Goal: Ask a question

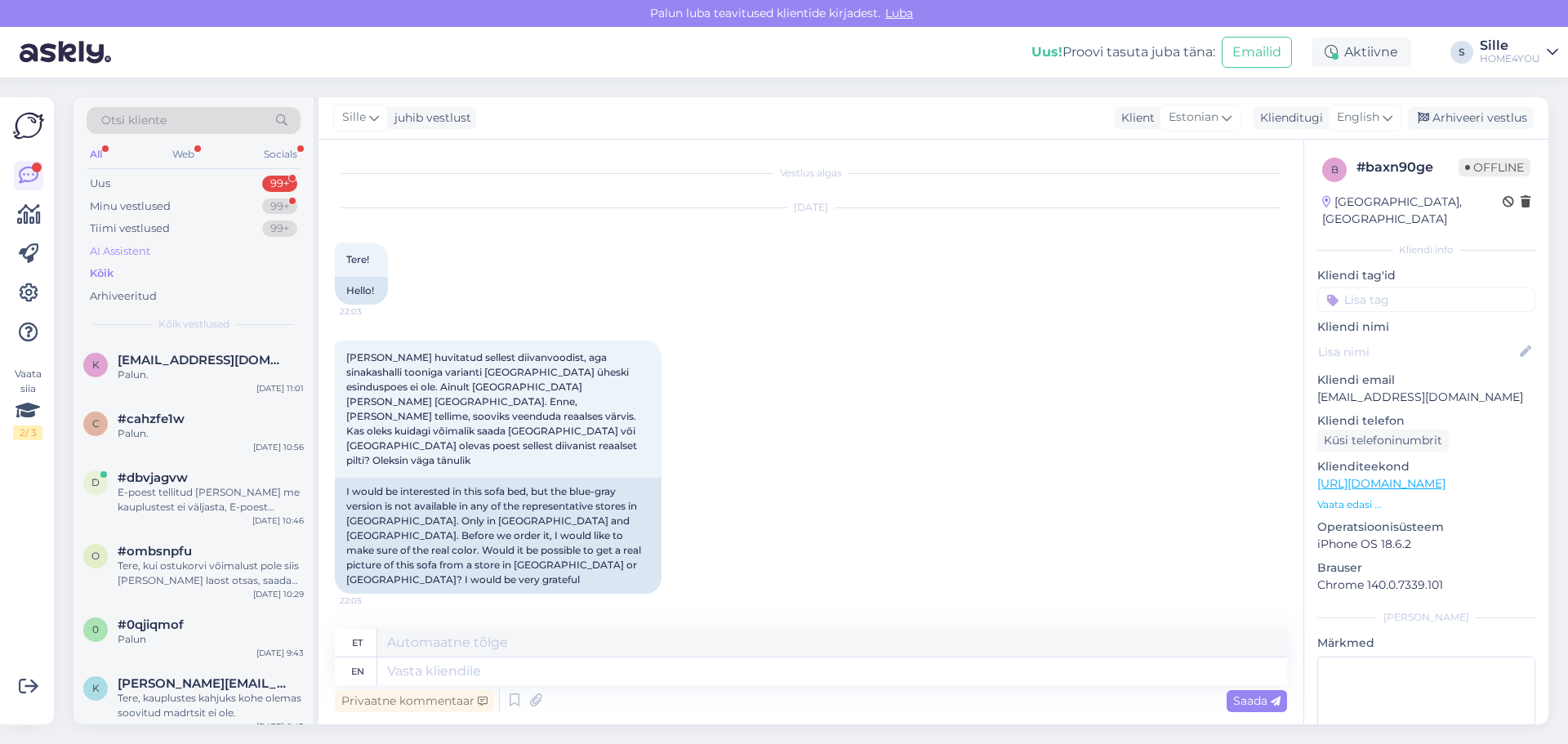
scroll to position [811, 0]
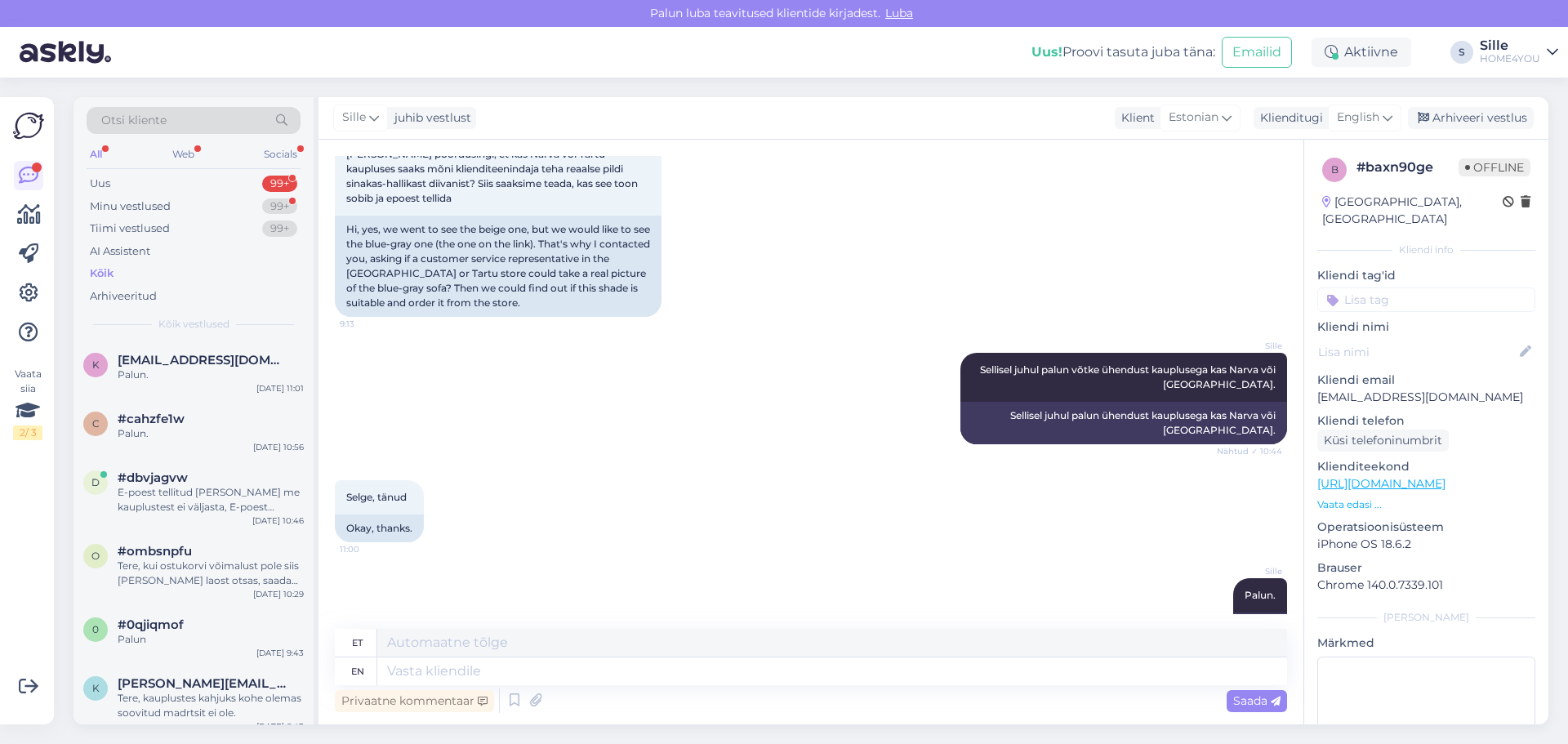
click at [108, 272] on div "Kõik" at bounding box center [101, 274] width 24 height 16
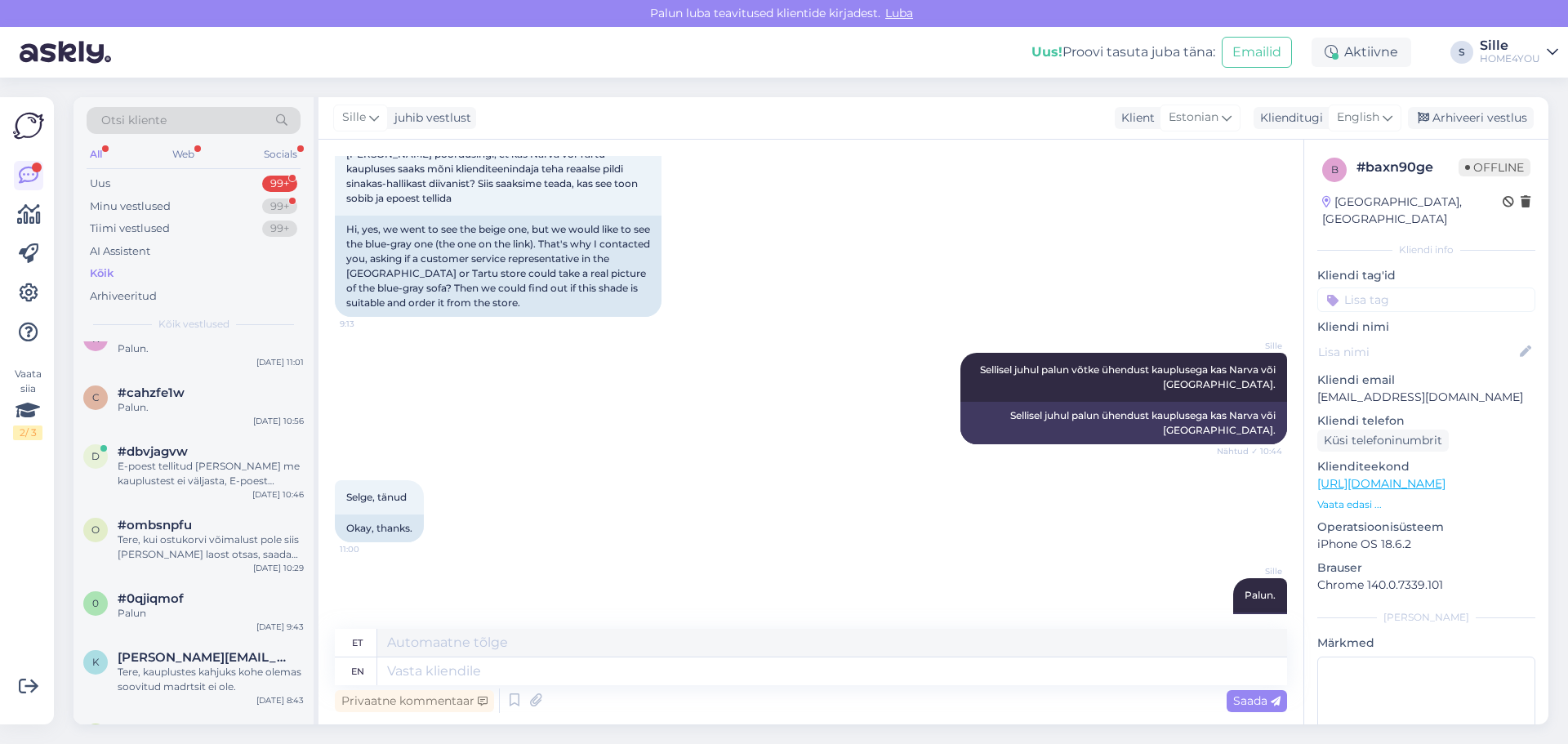
scroll to position [0, 0]
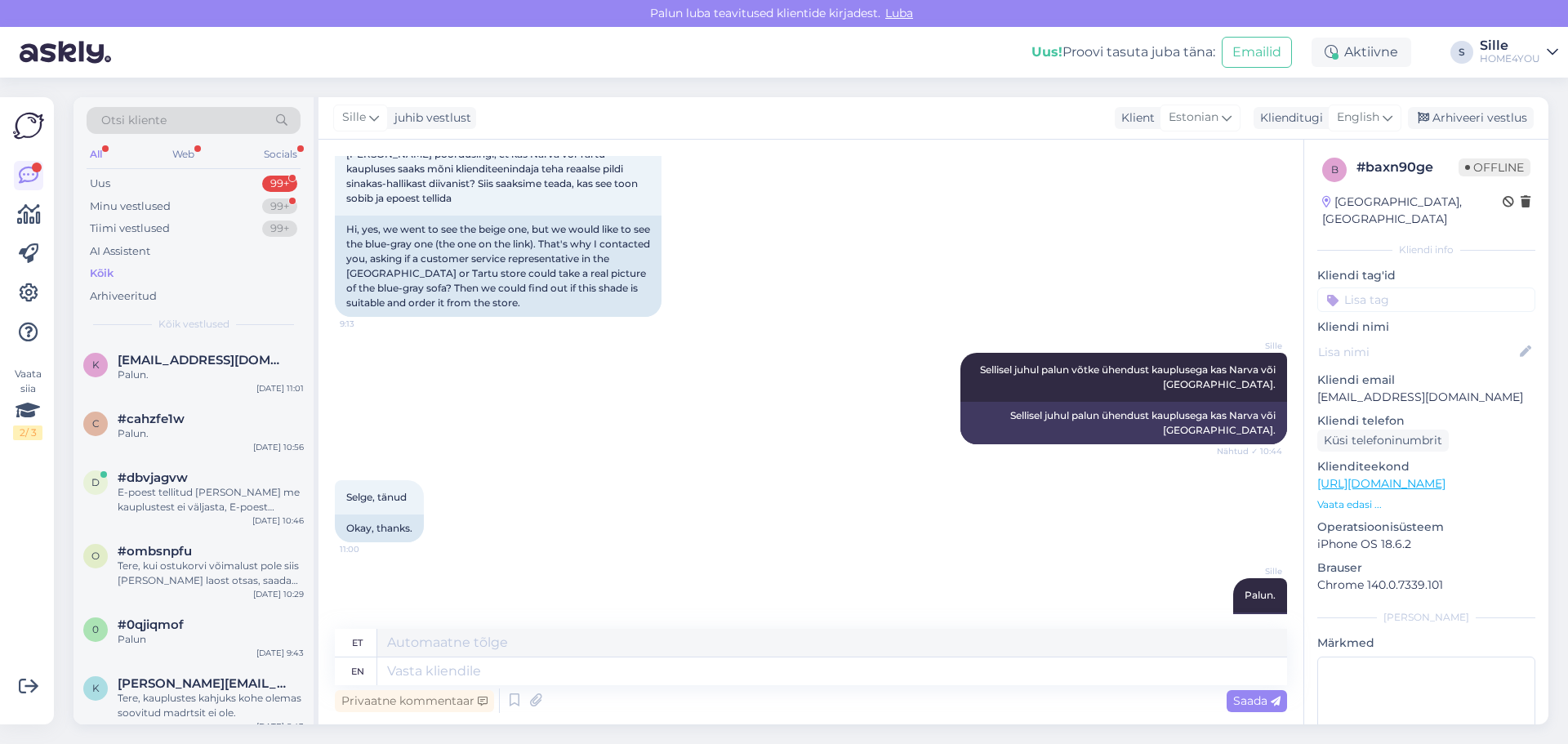
drag, startPoint x: 1410, startPoint y: 236, endPoint x: 1564, endPoint y: 284, distance: 161.3
click at [1411, 243] on div "Kliendi info" at bounding box center [1426, 250] width 218 height 15
click at [104, 272] on div "Kõik" at bounding box center [101, 274] width 24 height 16
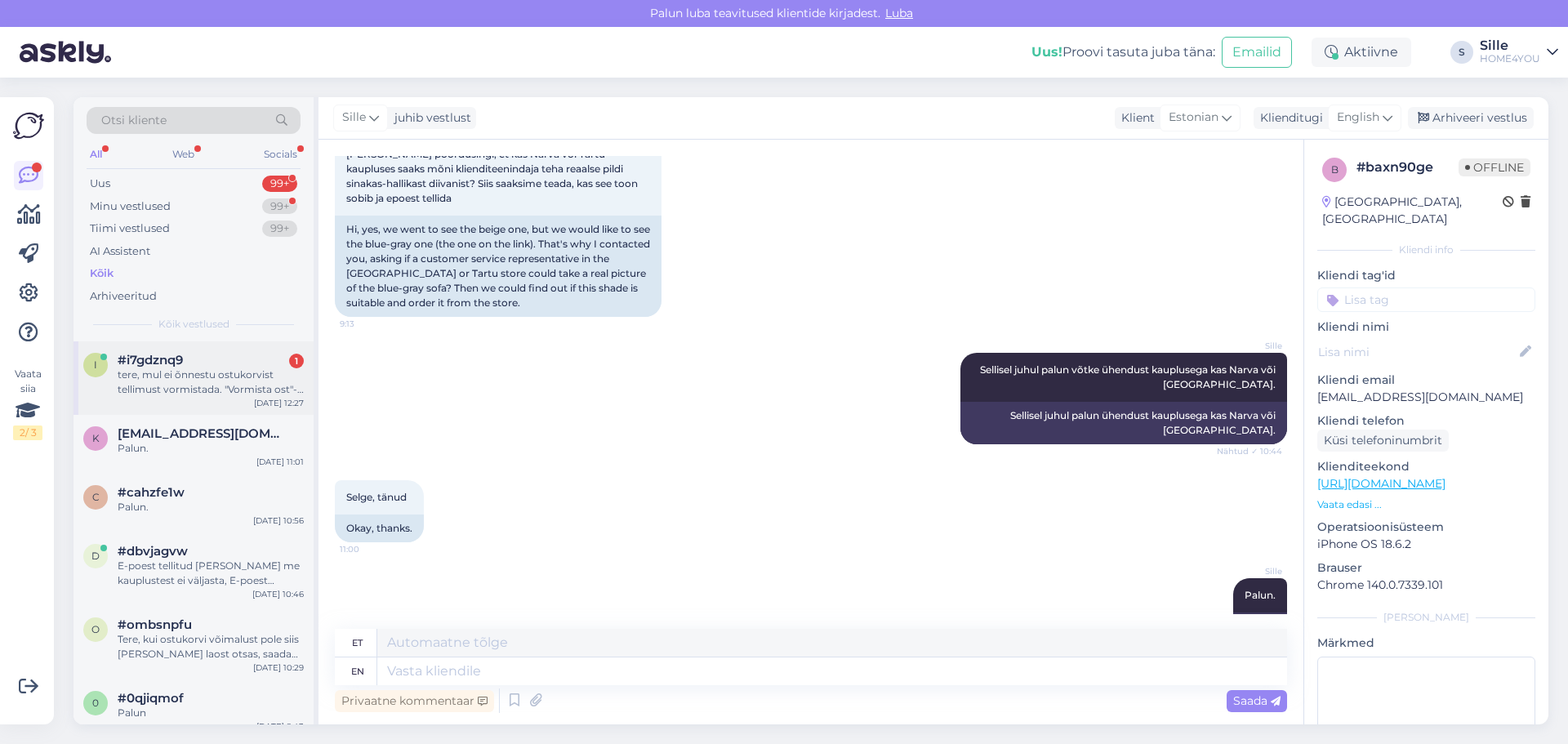
click at [112, 368] on div "i #i7gdznq9 1 tere, mul ei õnnestu ostukorvist tellimust vormistada. "Vormista …" at bounding box center [194, 375] width 220 height 44
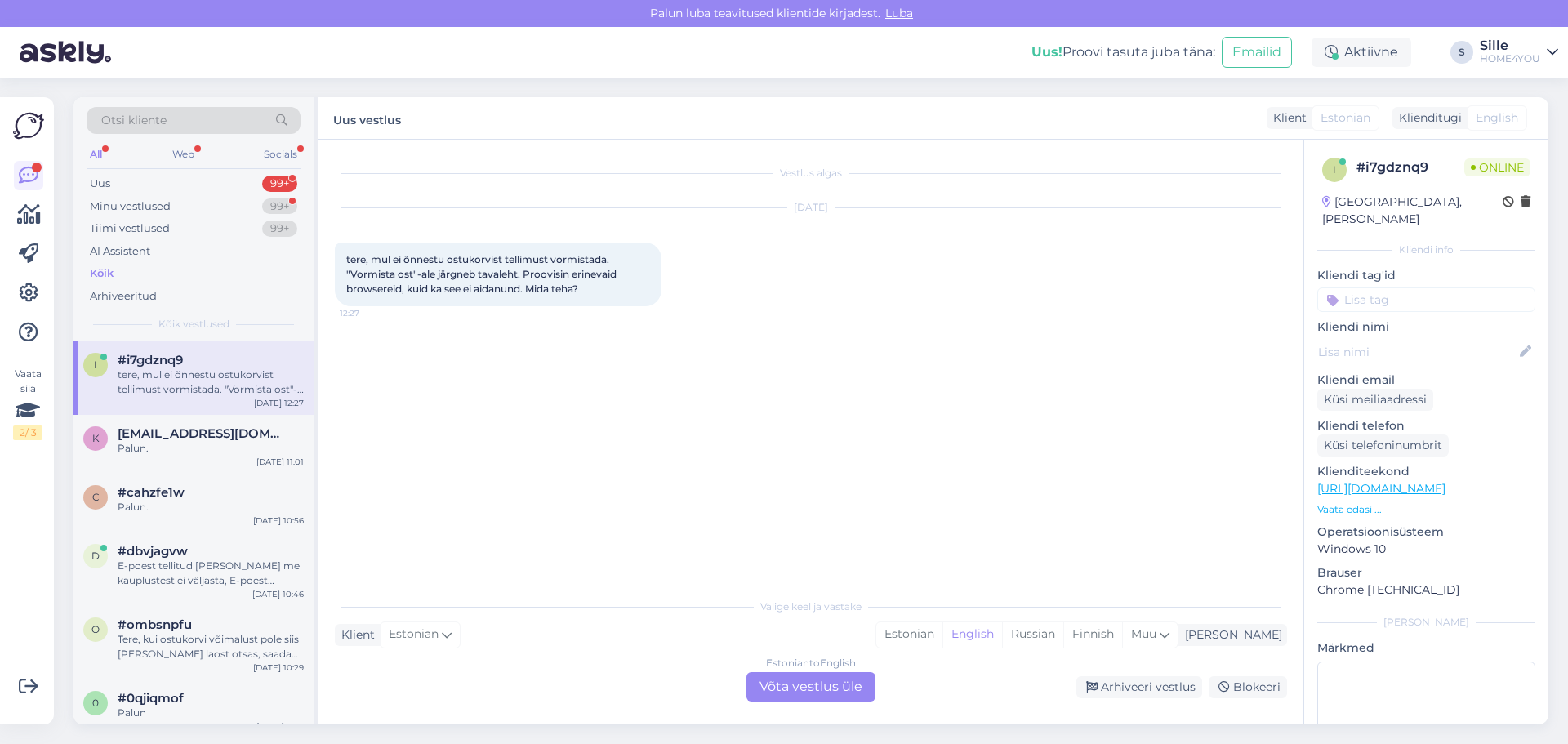
click at [857, 692] on div "Estonian to English Võta vestlus üle" at bounding box center [811, 686] width 129 height 29
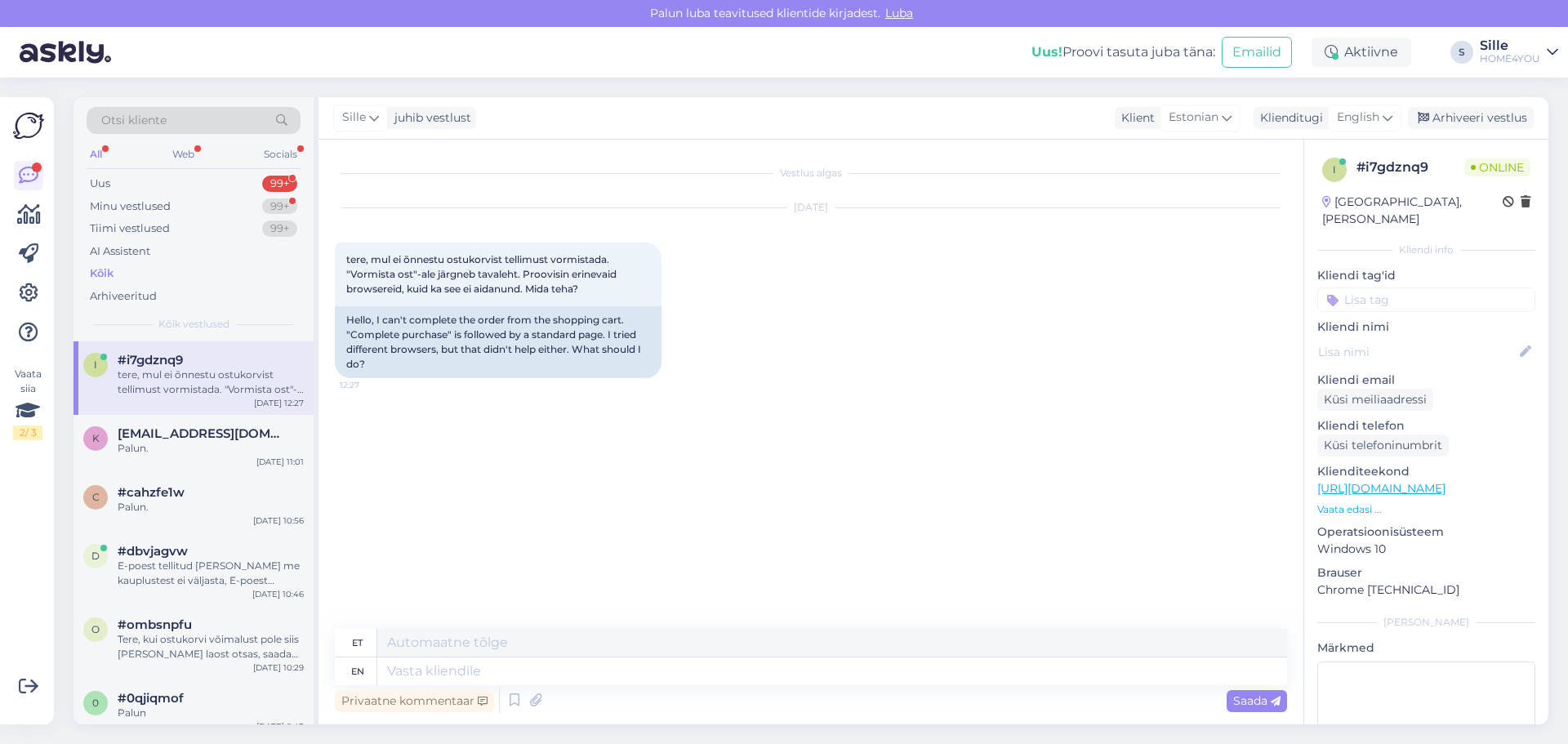
click at [1331, 481] on link "[URL][DOMAIN_NAME]" at bounding box center [1381, 488] width 128 height 15
click at [587, 662] on div "et en" at bounding box center [811, 656] width 952 height 56
click at [576, 673] on textarea at bounding box center [831, 670] width 909 height 28
type textarea "Tere,"
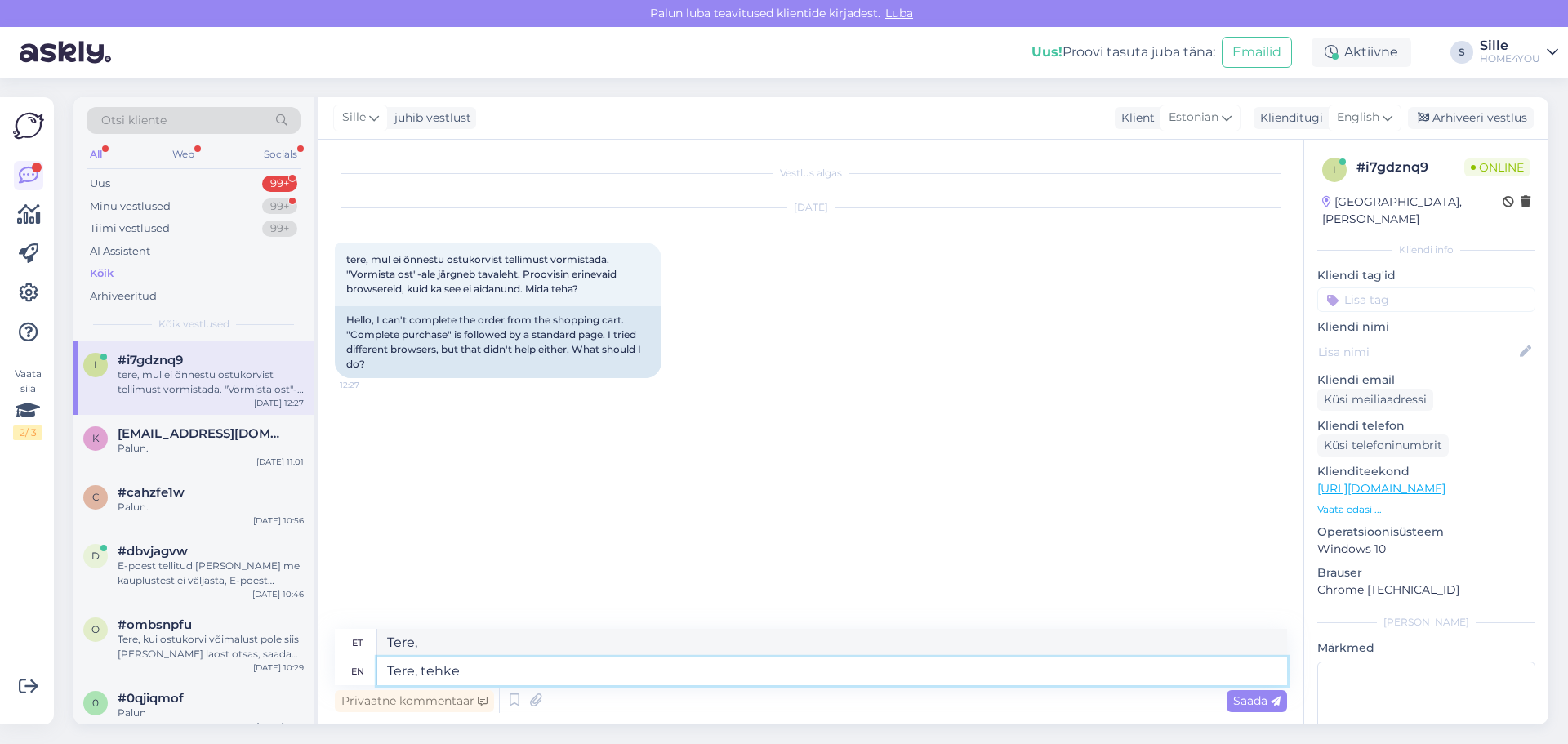
type textarea "Tere, tehke"
type textarea "Tere, tehke ostukorv"
type textarea "Tere, tehtud ostukorv"
type textarea "Tere, tehke ostukorv tühjaks"
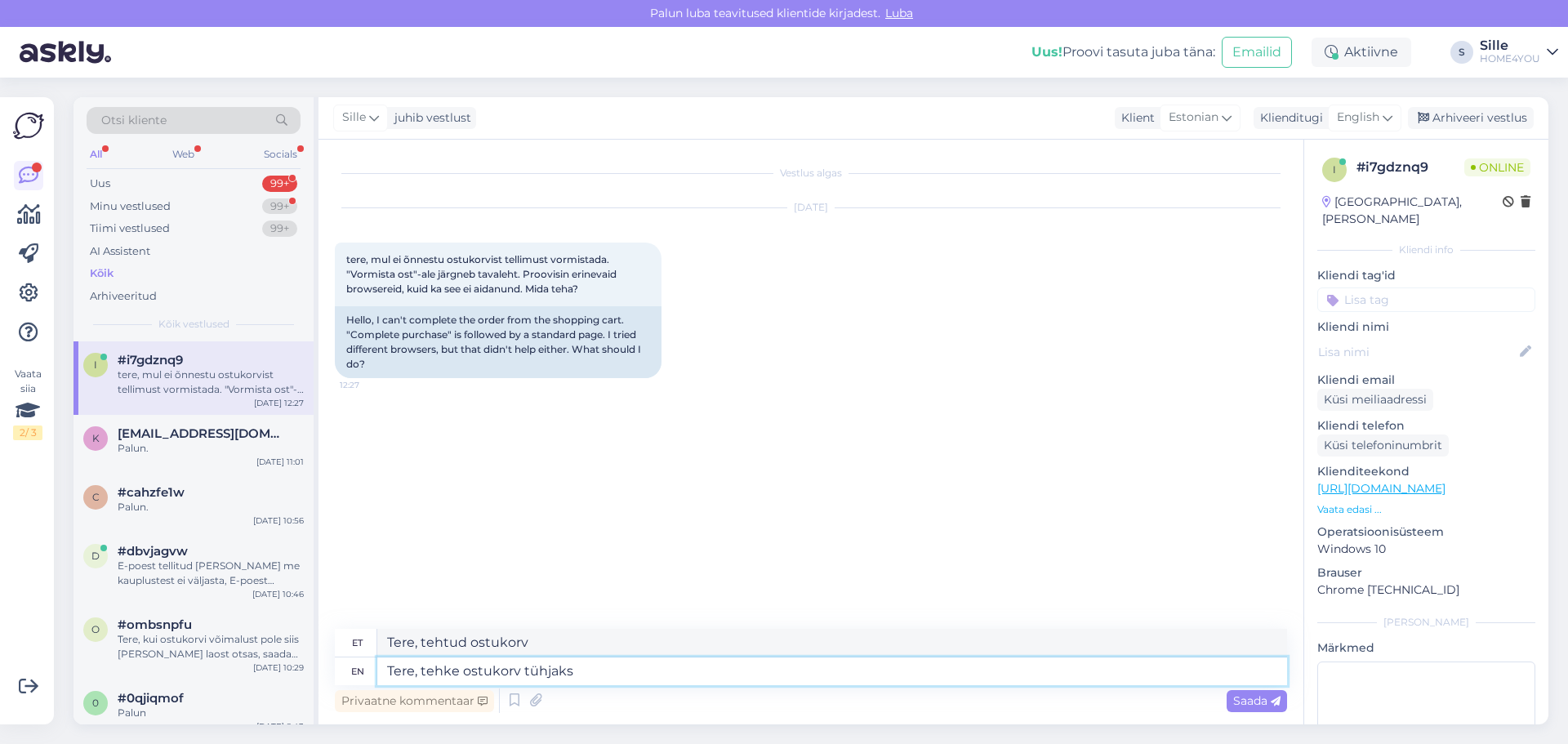
type textarea "Tere, tehtud ostukorv tühjaks"
type textarea "Tere, tehke ostukorv tühjaks ja"
type textarea "Tere, tehke ostukorv tühjaks ja alustage"
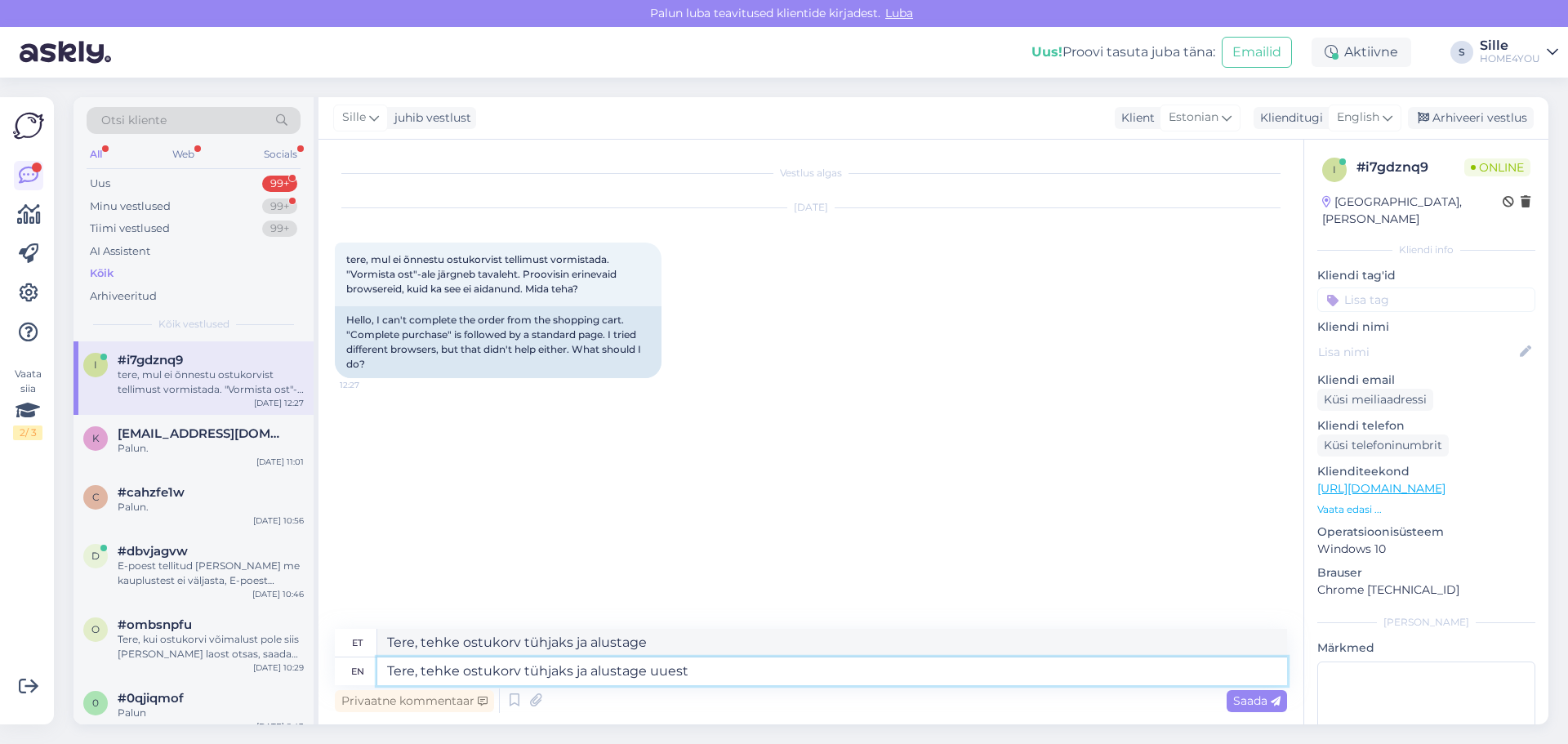
type textarea "Tere, tehke ostukorv tühjaks ja alustage uuesti"
type textarea "Tere, tehke ostukorv tühjaks ja alustage uuesti."
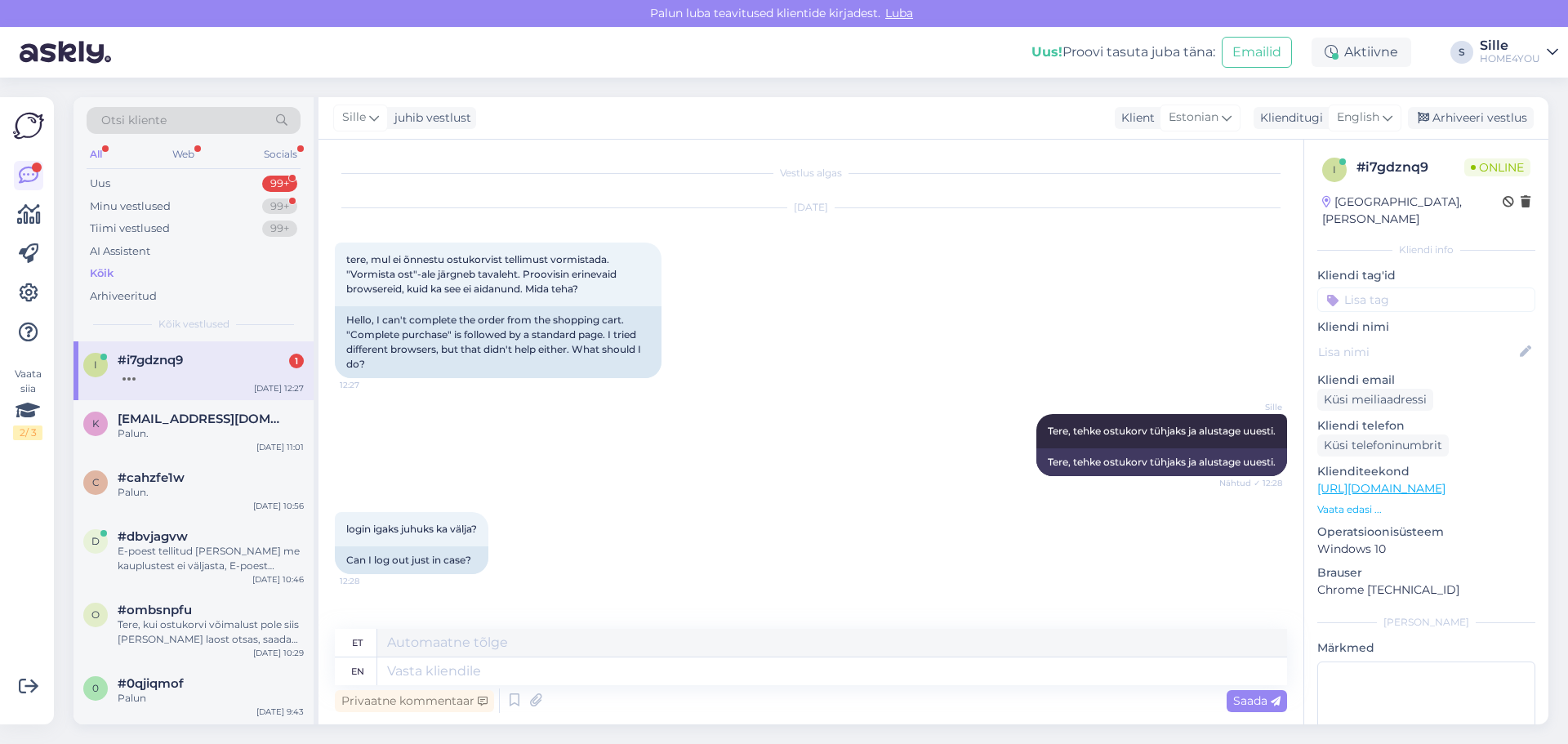
scroll to position [120, 0]
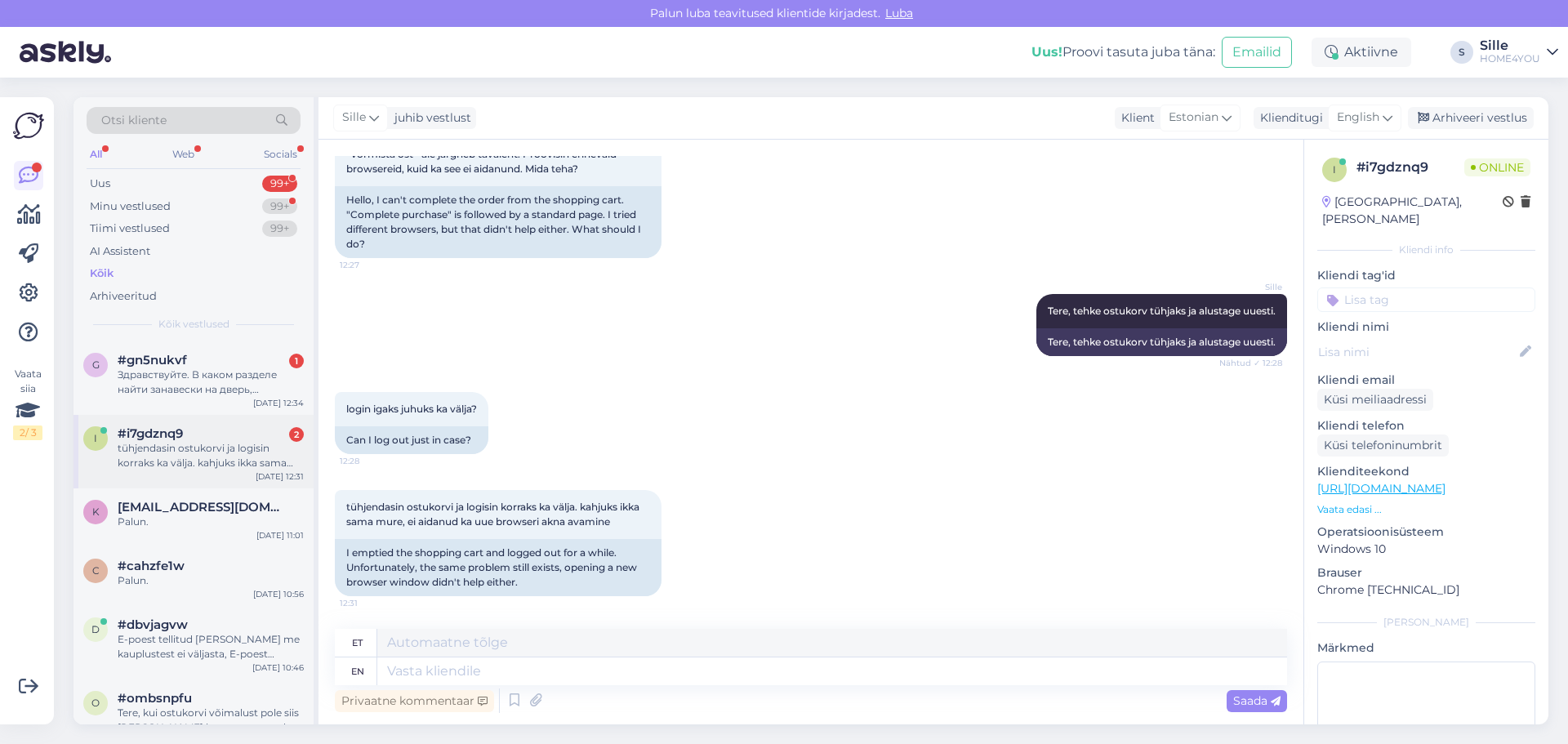
click at [181, 434] on span "#i7gdznq9" at bounding box center [149, 434] width 65 height 15
click at [567, 677] on textarea at bounding box center [831, 670] width 909 height 28
type textarea "mis"
type textarea "vale"
type textarea "mis to"
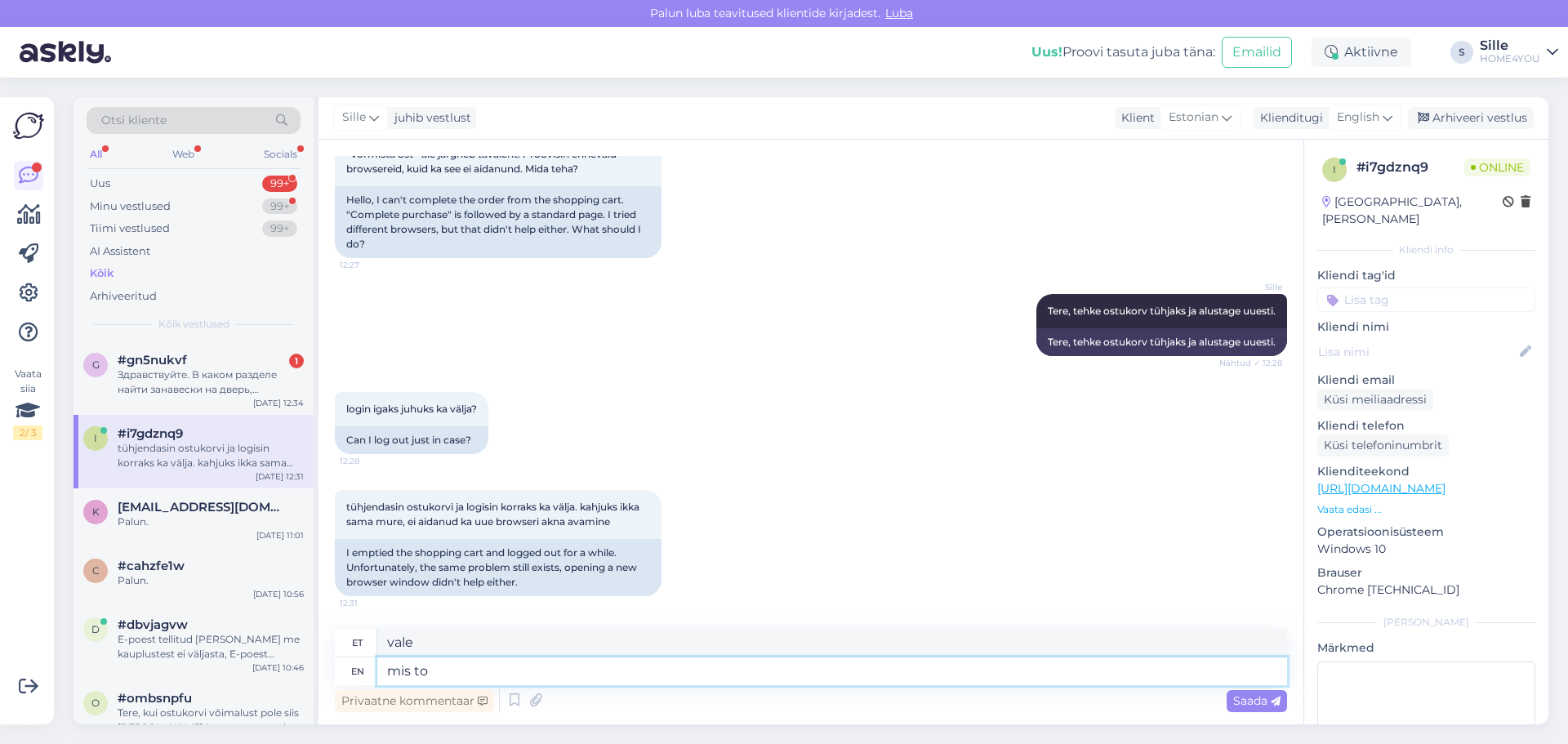
type textarea "mis"
type textarea "mis toote"
type textarea "minu tooted"
type textarea "mis toote soovit eo"
type textarea "mis tooted soovitavad"
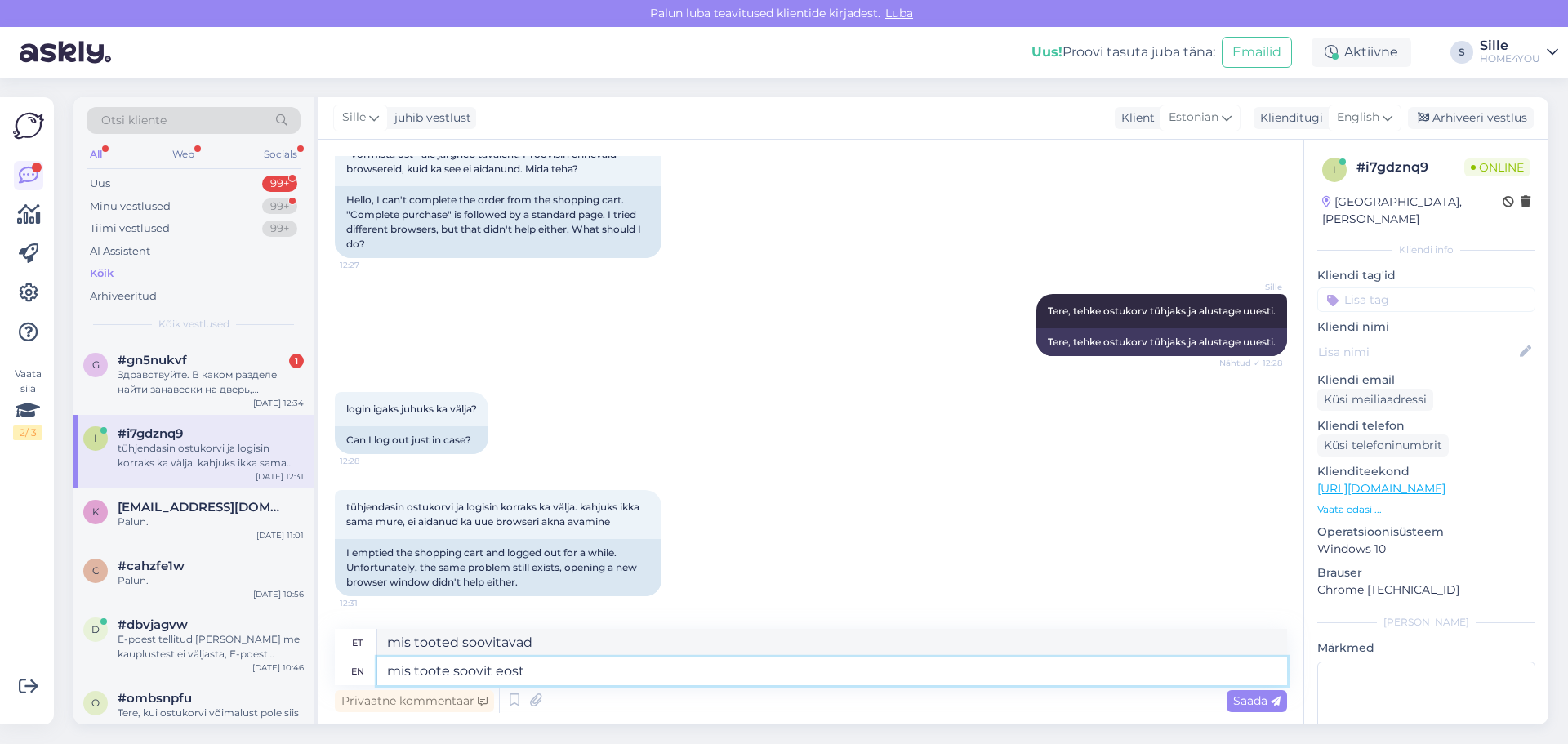
type textarea "mis toote soovit eosta"
type textarea "mis tooteid soovitada"
click at [503, 671] on textarea "mis toote soovit eosta" at bounding box center [831, 670] width 909 height 28
type textarea "mis toote soovitosta"
type textarea "mis toote soovitamisest"
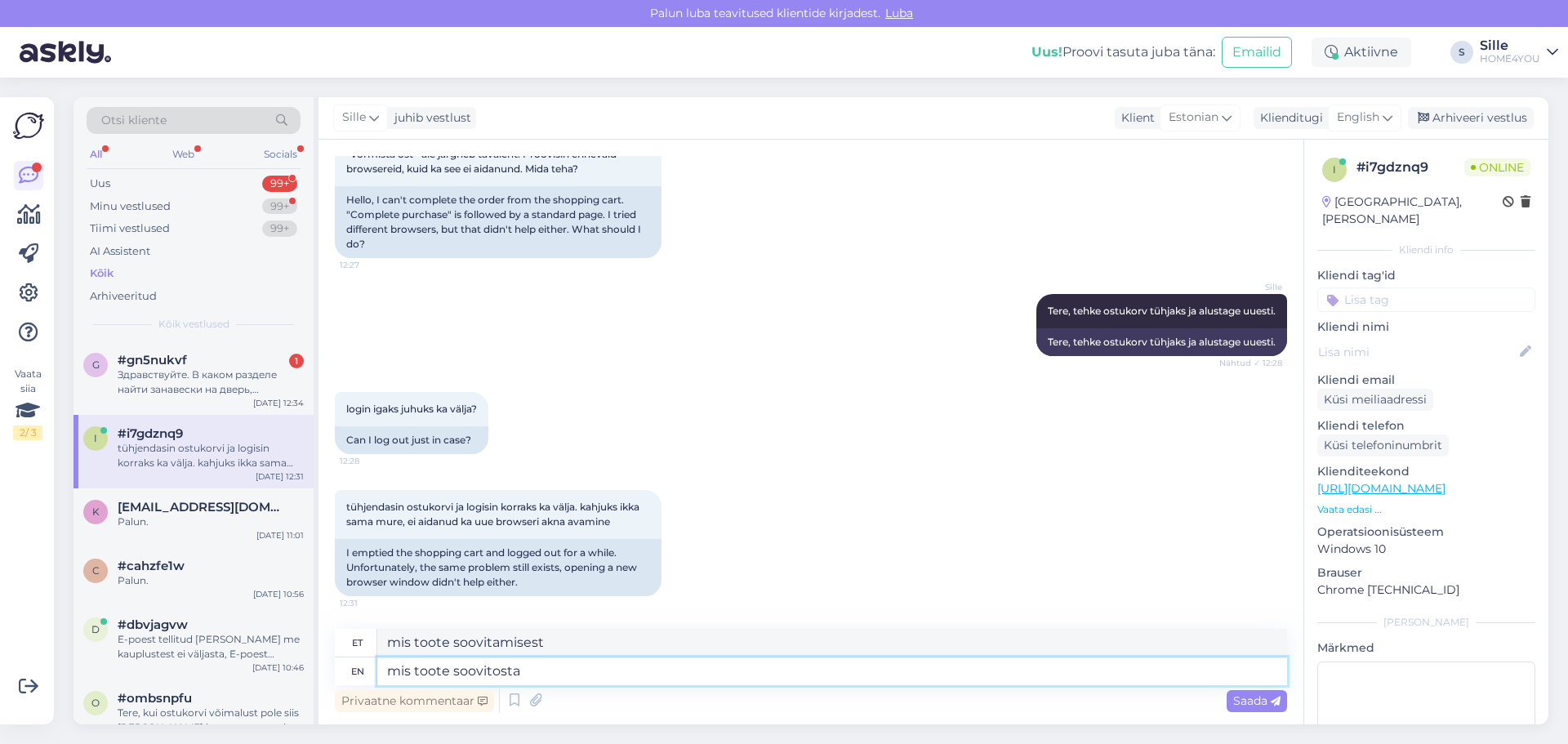
click at [534, 673] on textarea "mis toote soovitosta" at bounding box center [831, 670] width 909 height 28
type textarea "mis toote"
type textarea "minu tooted"
type textarea "mis tootega"
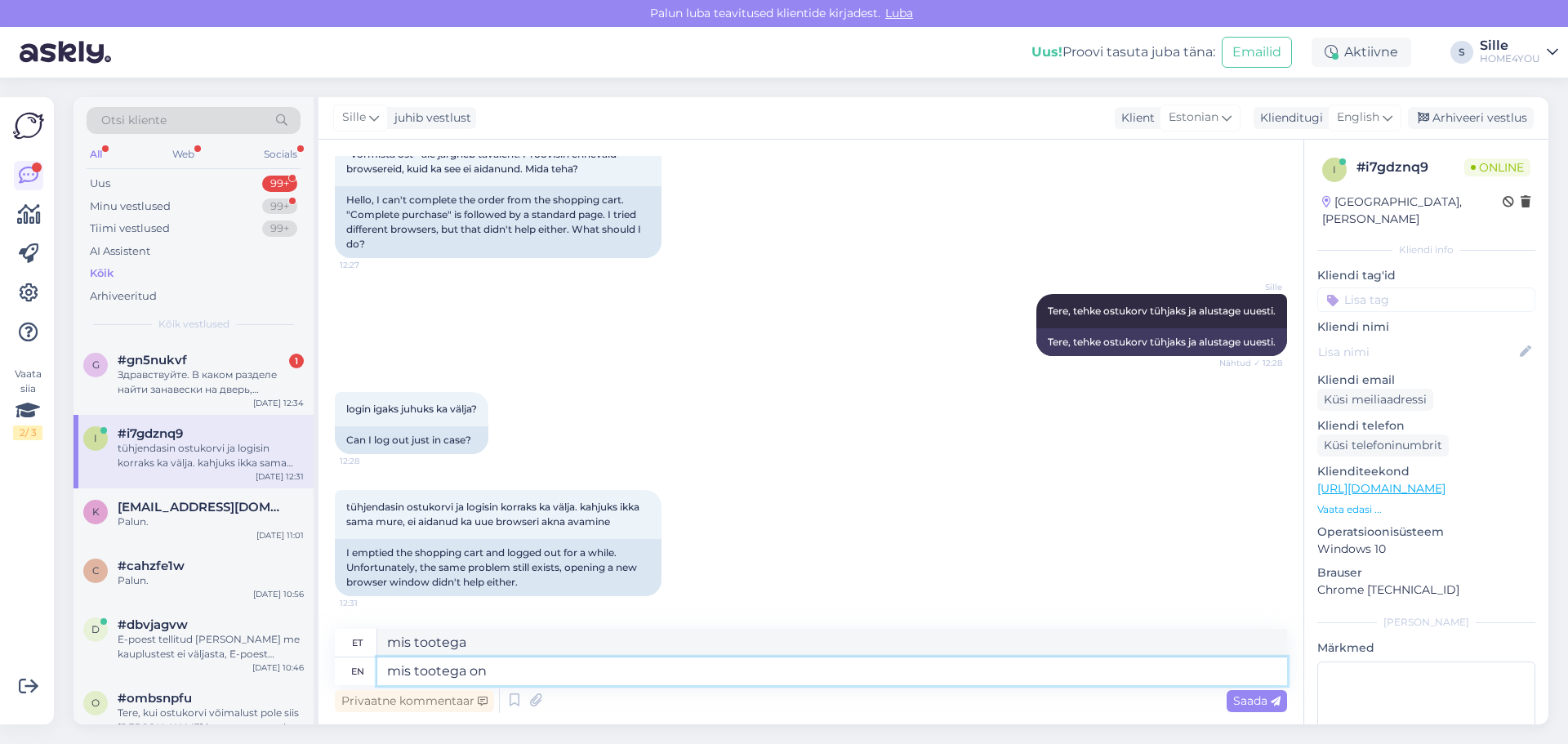
type textarea "mis tootega on t"
type textarea "mis tootega on"
type textarea "mis tootega on tegu?"
type textarea "Kas ma tootega tegu?"
type textarea "mis tootega on tegu?"
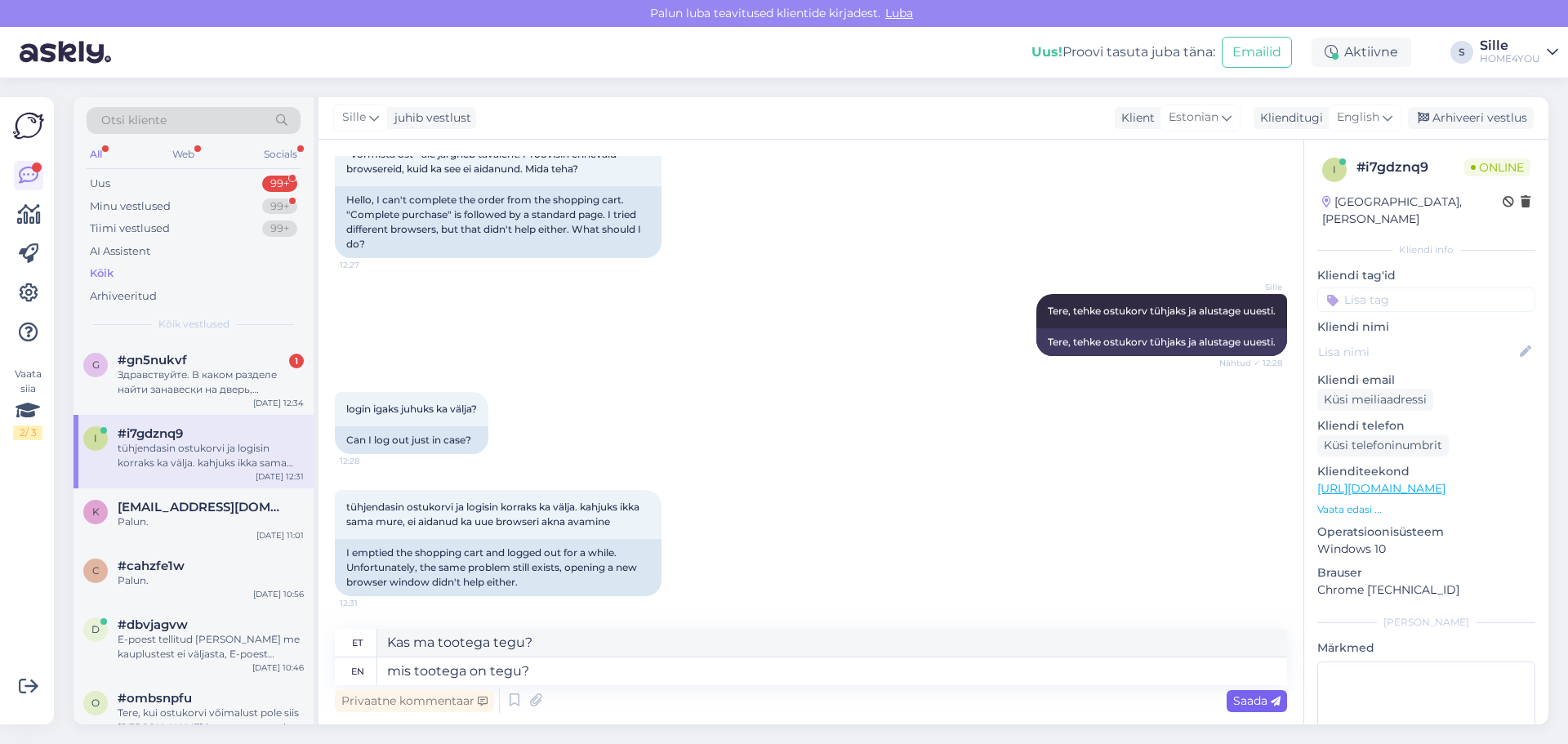
click at [1244, 698] on span "Saada" at bounding box center [1256, 700] width 47 height 15
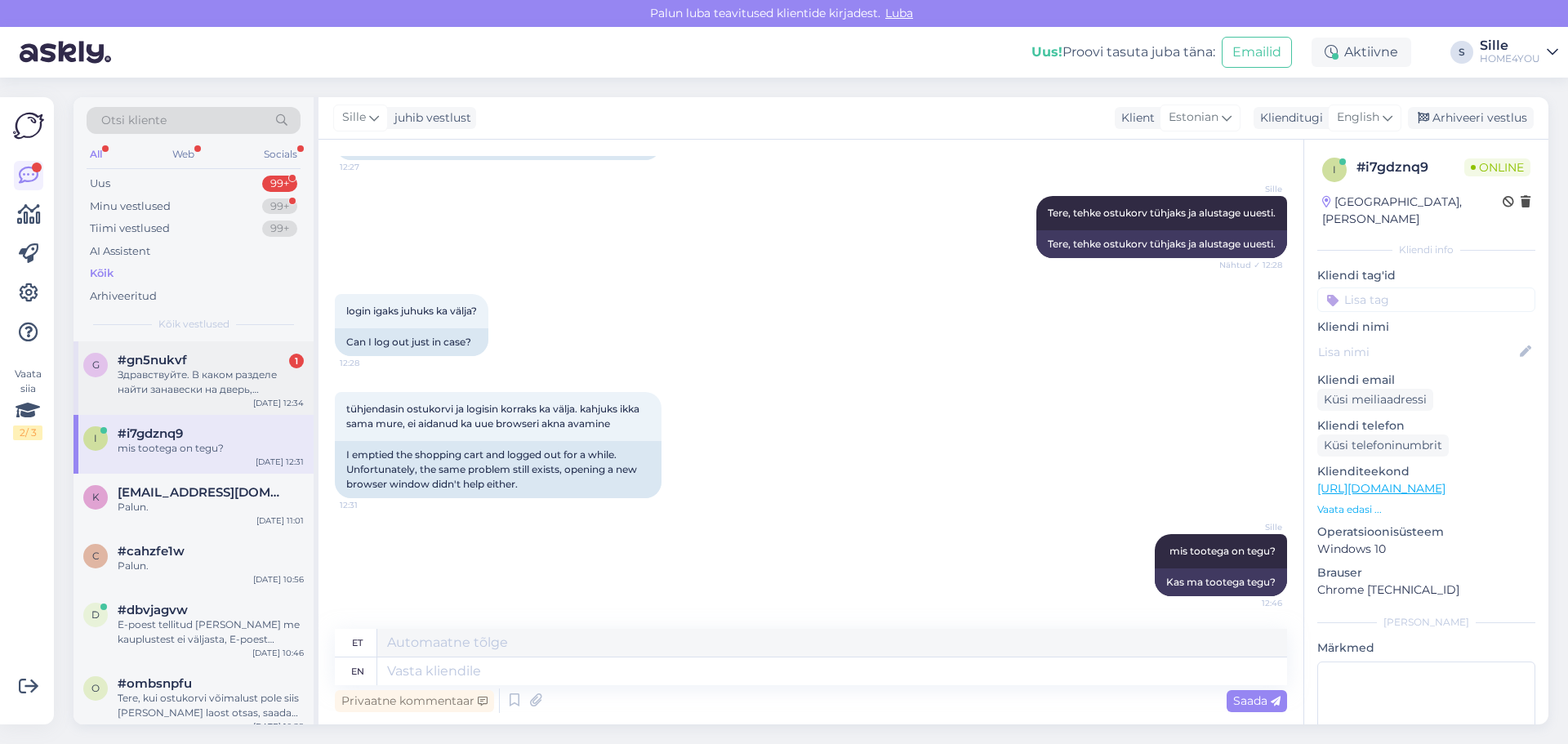
click at [180, 370] on div "Здравствуйте. В каком разделе найти занавески на дверь, бусинами?" at bounding box center [210, 381] width 186 height 29
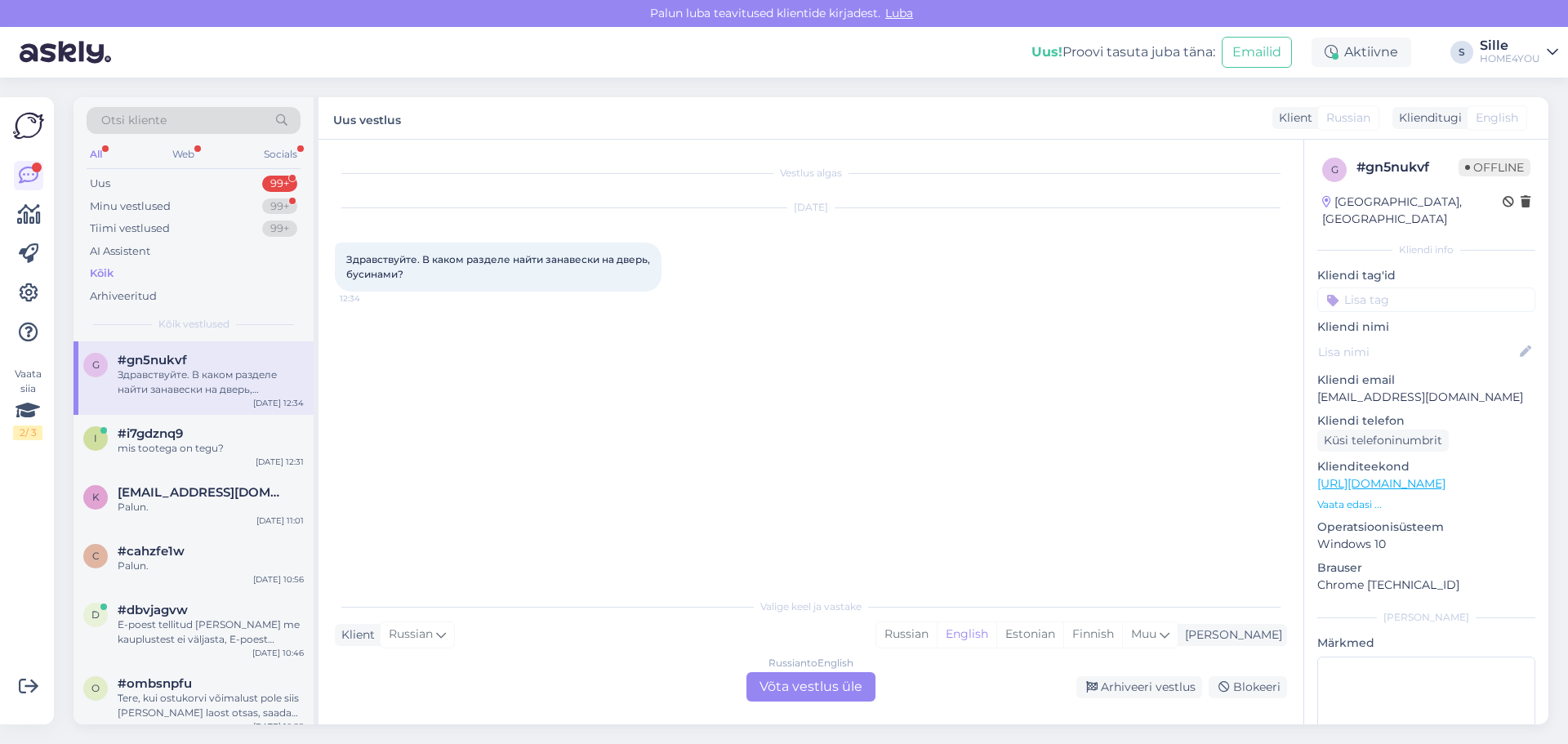
click at [788, 689] on div "Russian to English Võta vestlus üle" at bounding box center [811, 686] width 129 height 29
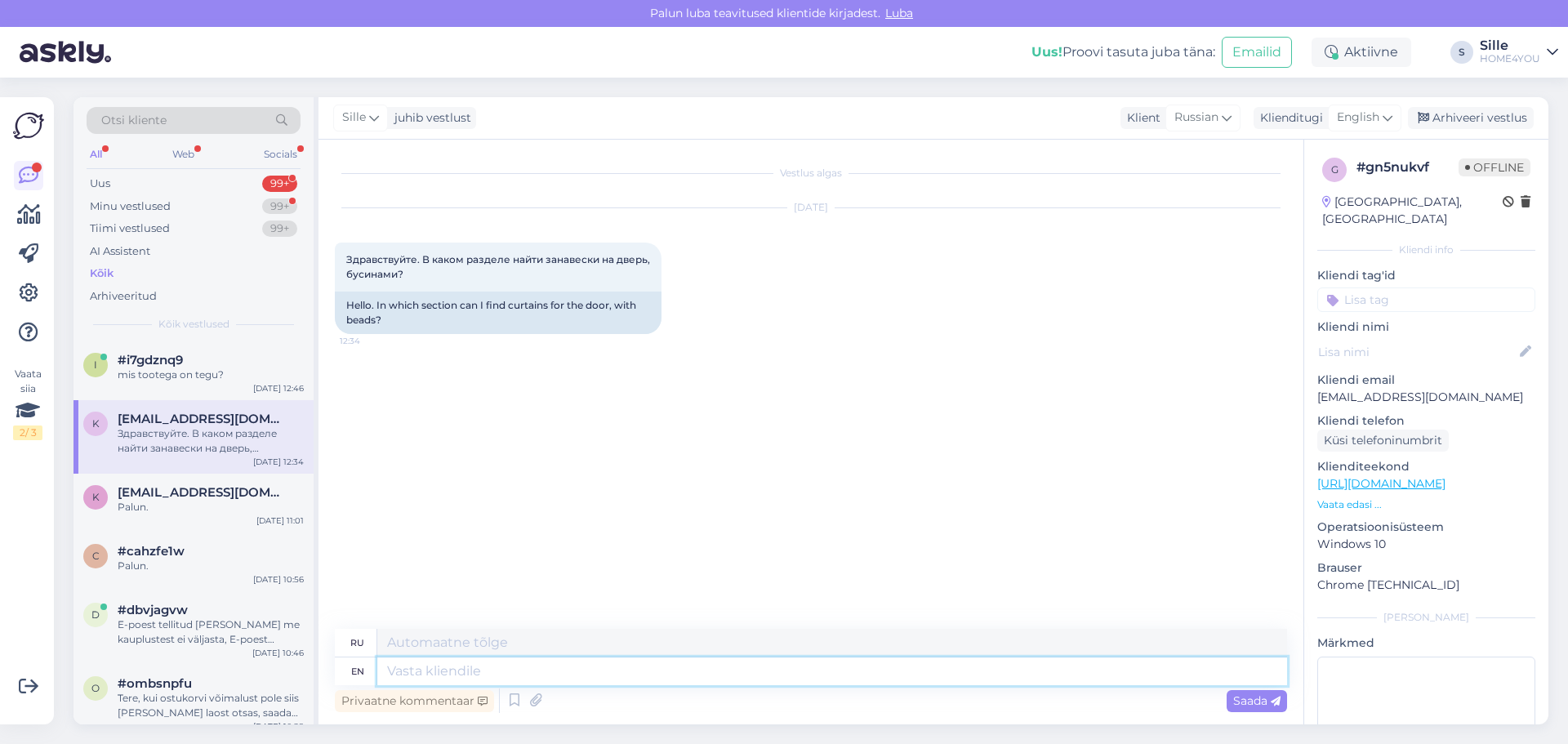
click at [524, 680] on textarea at bounding box center [831, 670] width 909 height 28
click at [1363, 118] on span "English" at bounding box center [1358, 117] width 43 height 18
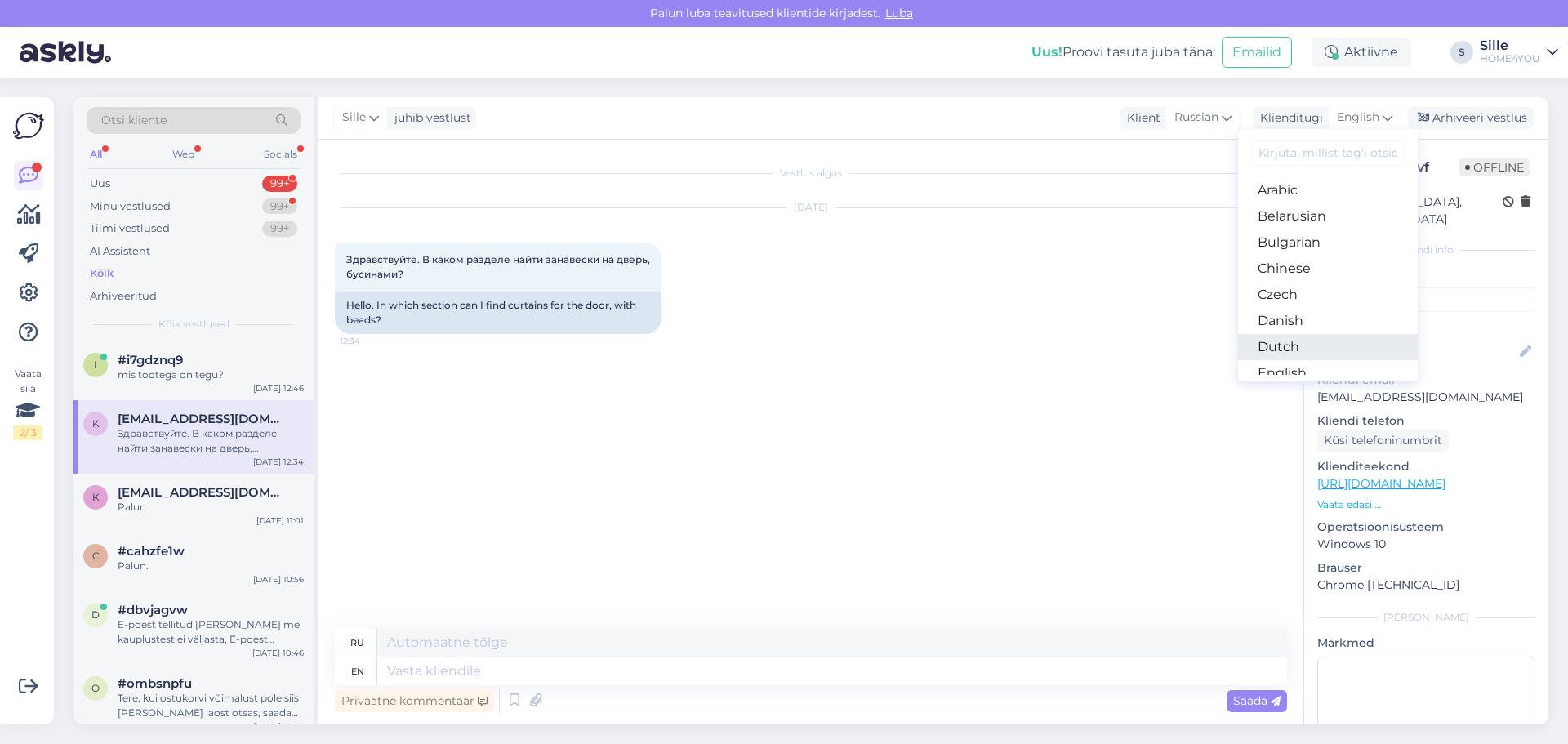
scroll to position [82, 0]
click at [1283, 313] on link "Estonian" at bounding box center [1328, 317] width 180 height 26
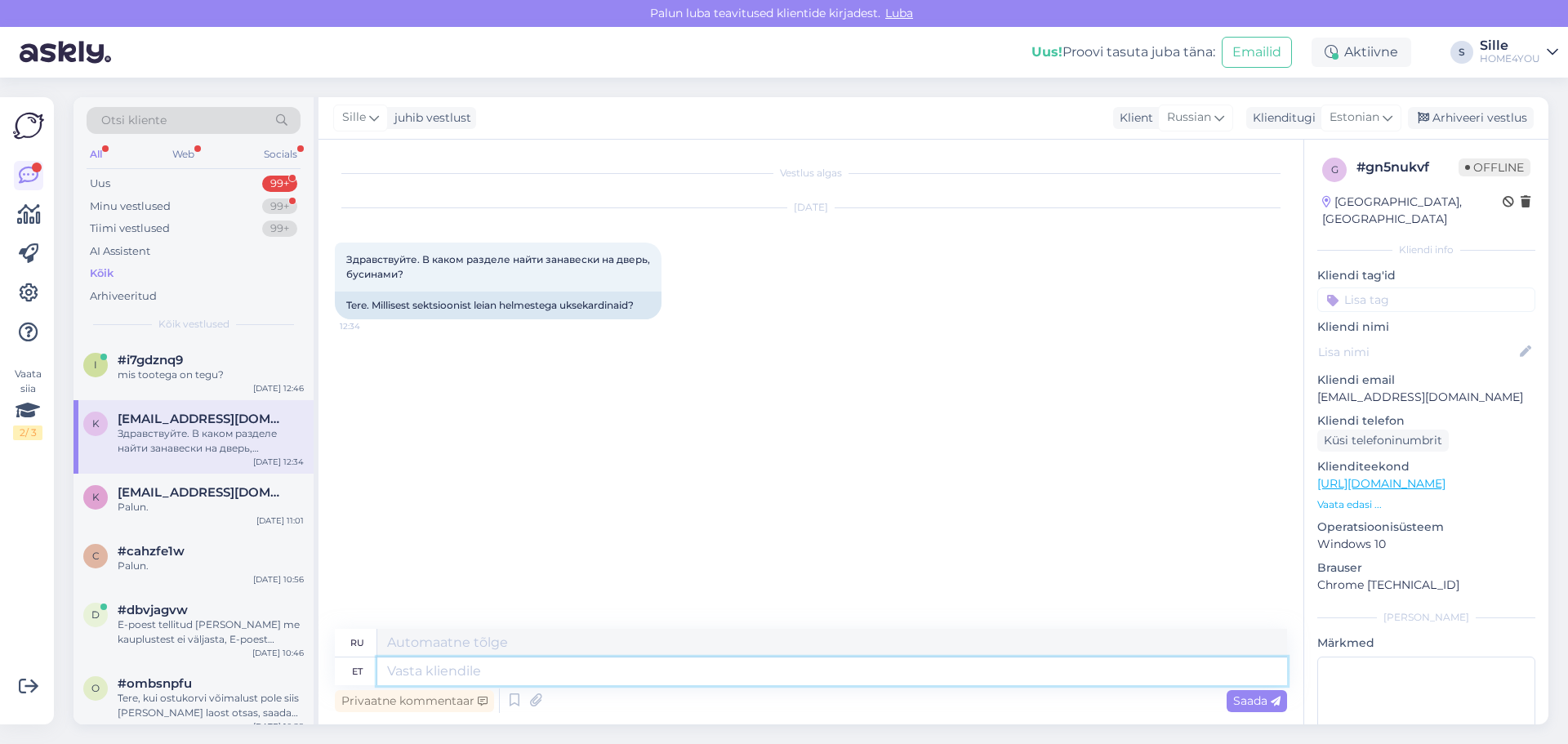
drag, startPoint x: 708, startPoint y: 671, endPoint x: 710, endPoint y: 680, distance: 9.2
click at [709, 672] on textarea at bounding box center [831, 670] width 909 height 28
type textarea "Tere"
type textarea "Привет"
type textarea "Tere,"
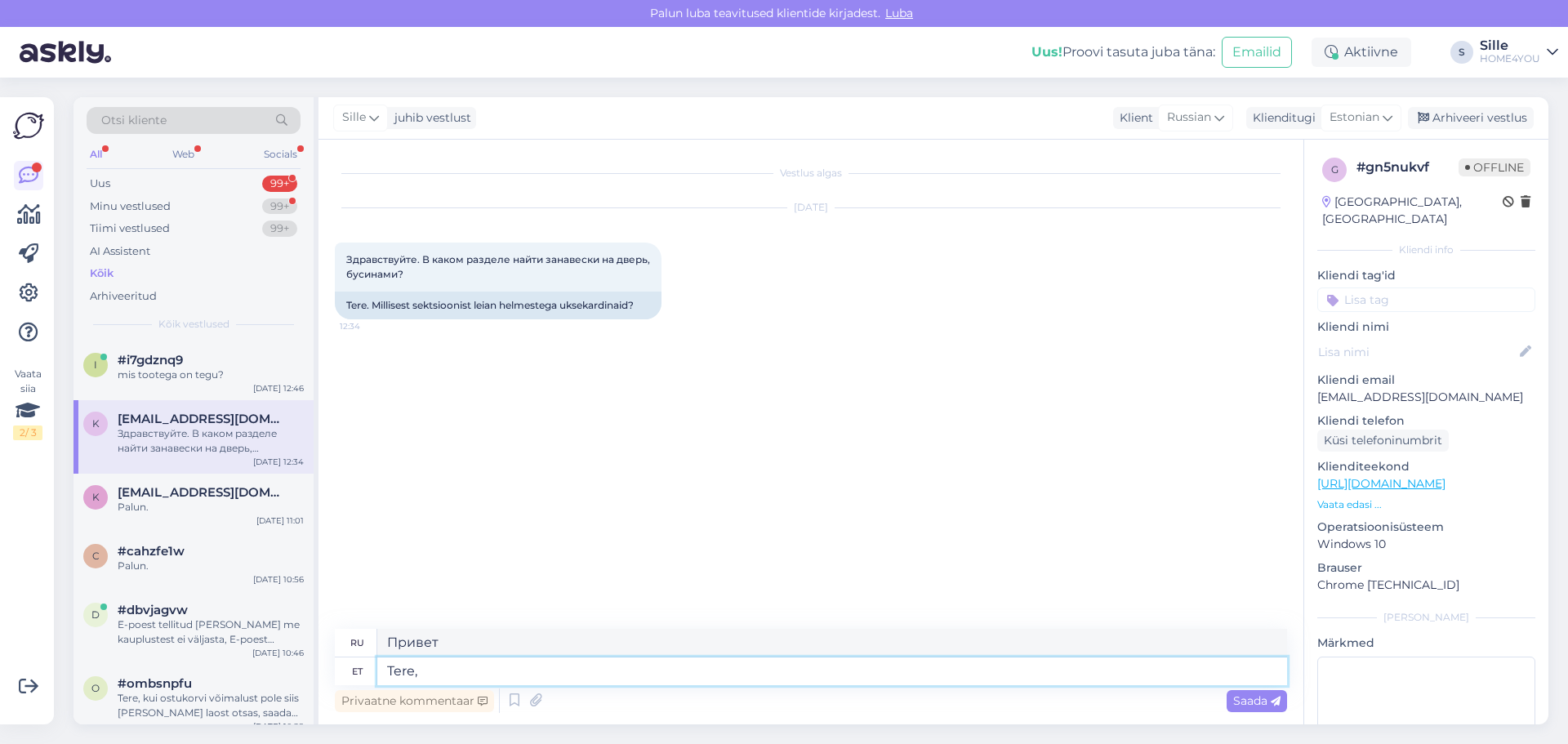
type textarea "Привет,"
paste textarea "[URL][DOMAIN_NAME]"
type textarea "Tere, [URL][DOMAIN_NAME]"
type textarea "Здравствуйте, [URL][DOMAIN_NAME]"
type textarea "Tere, [URL][DOMAIN_NAME]"
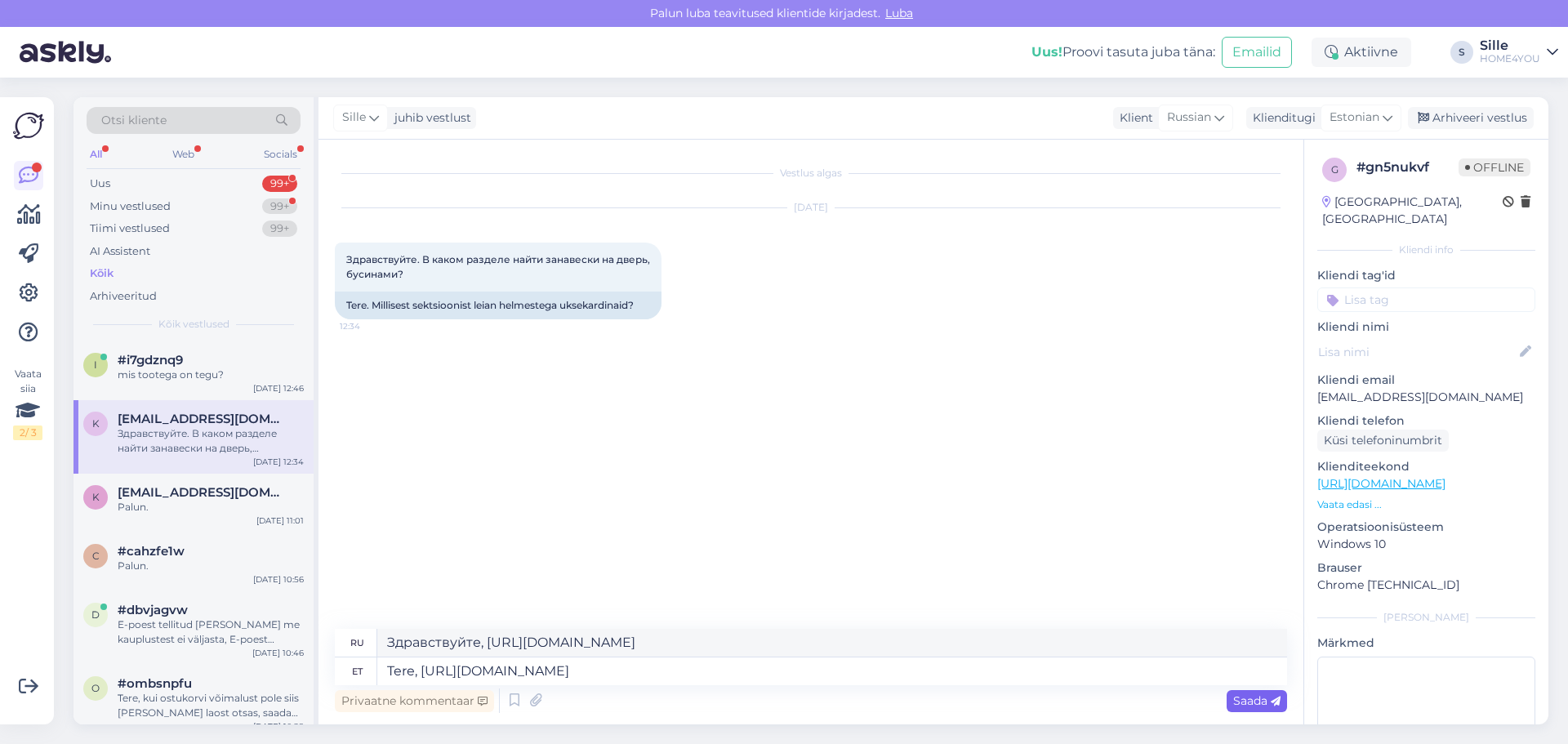
click at [1258, 701] on span "Saada" at bounding box center [1256, 700] width 47 height 15
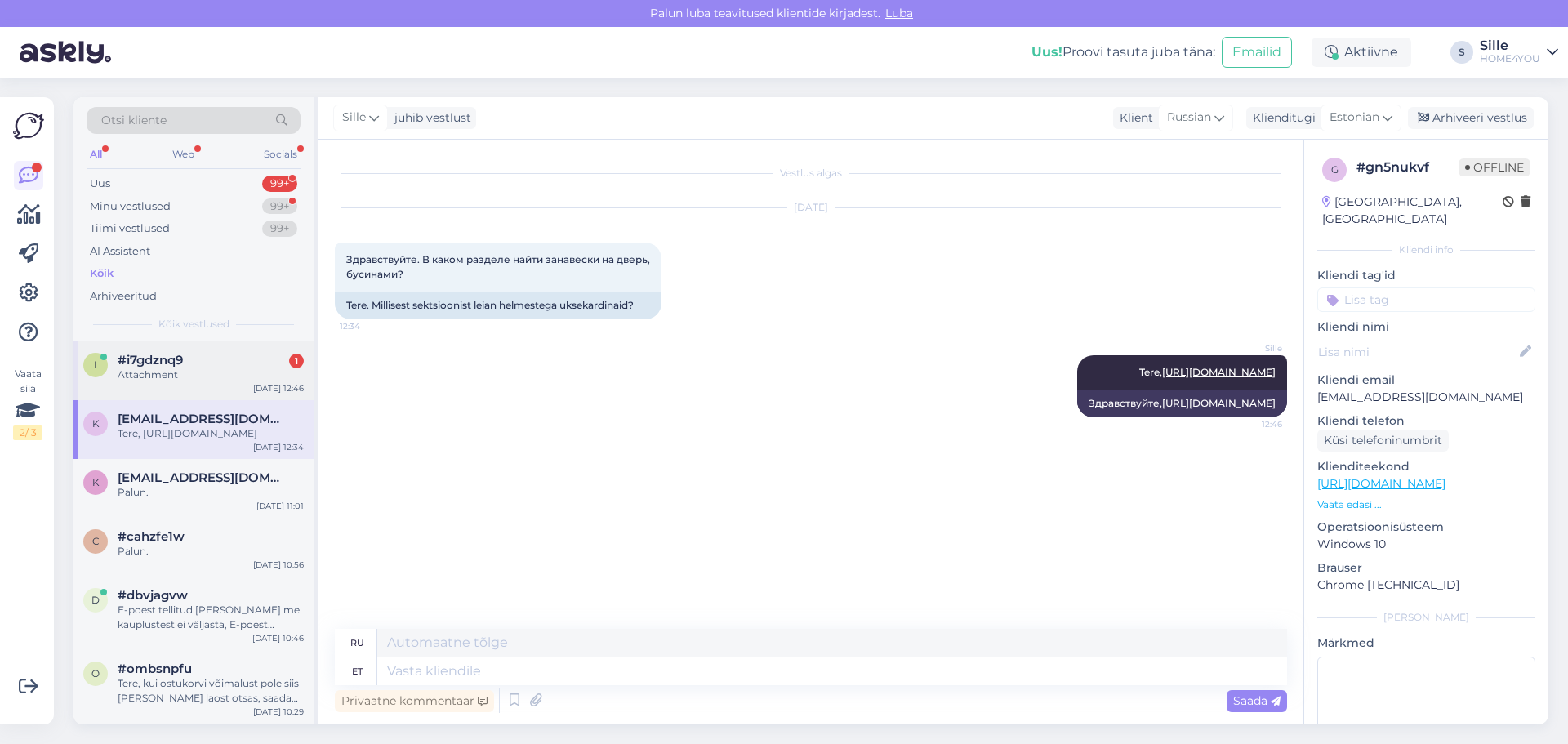
click at [234, 364] on div "#i7gdznq9 1" at bounding box center [210, 360] width 186 height 15
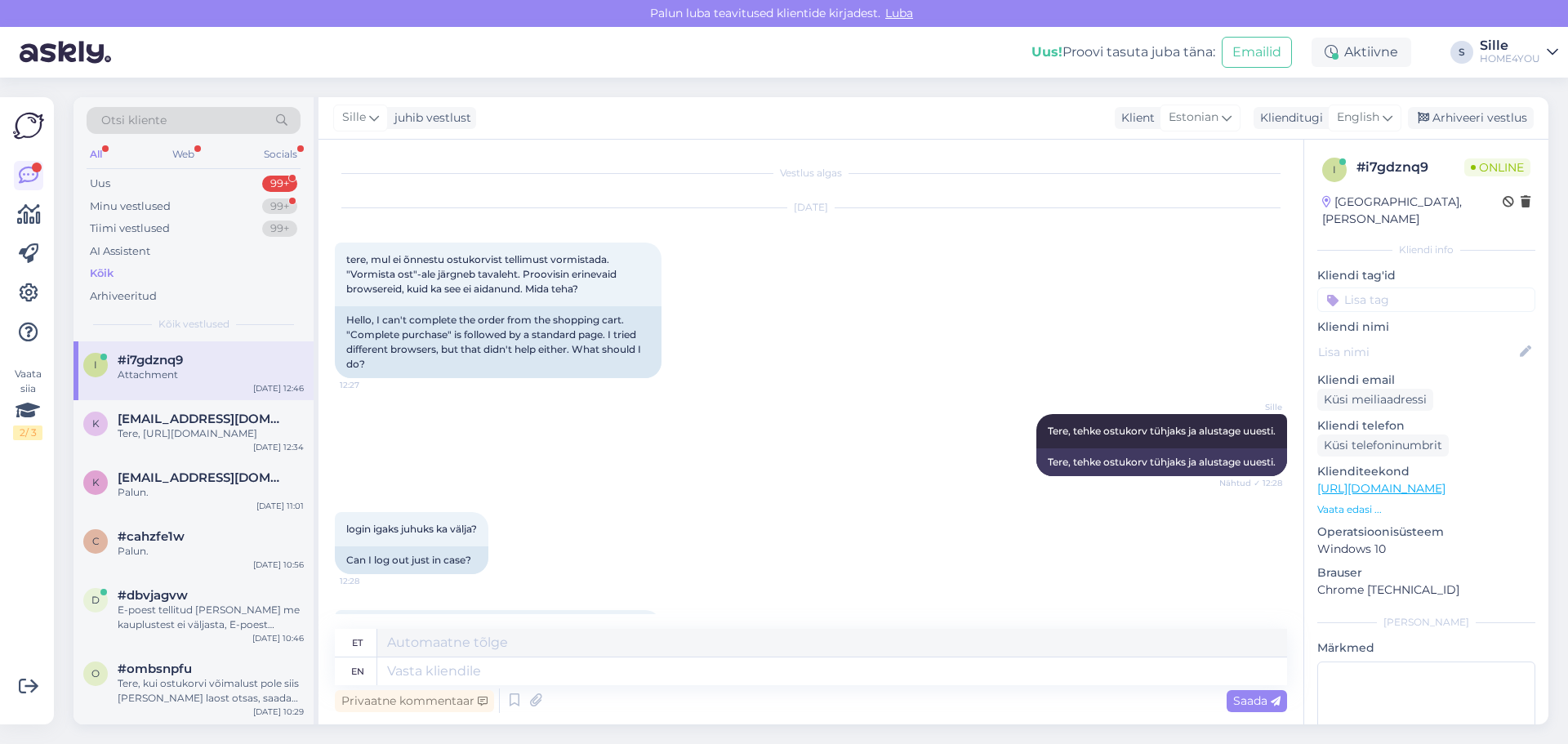
scroll to position [321, 0]
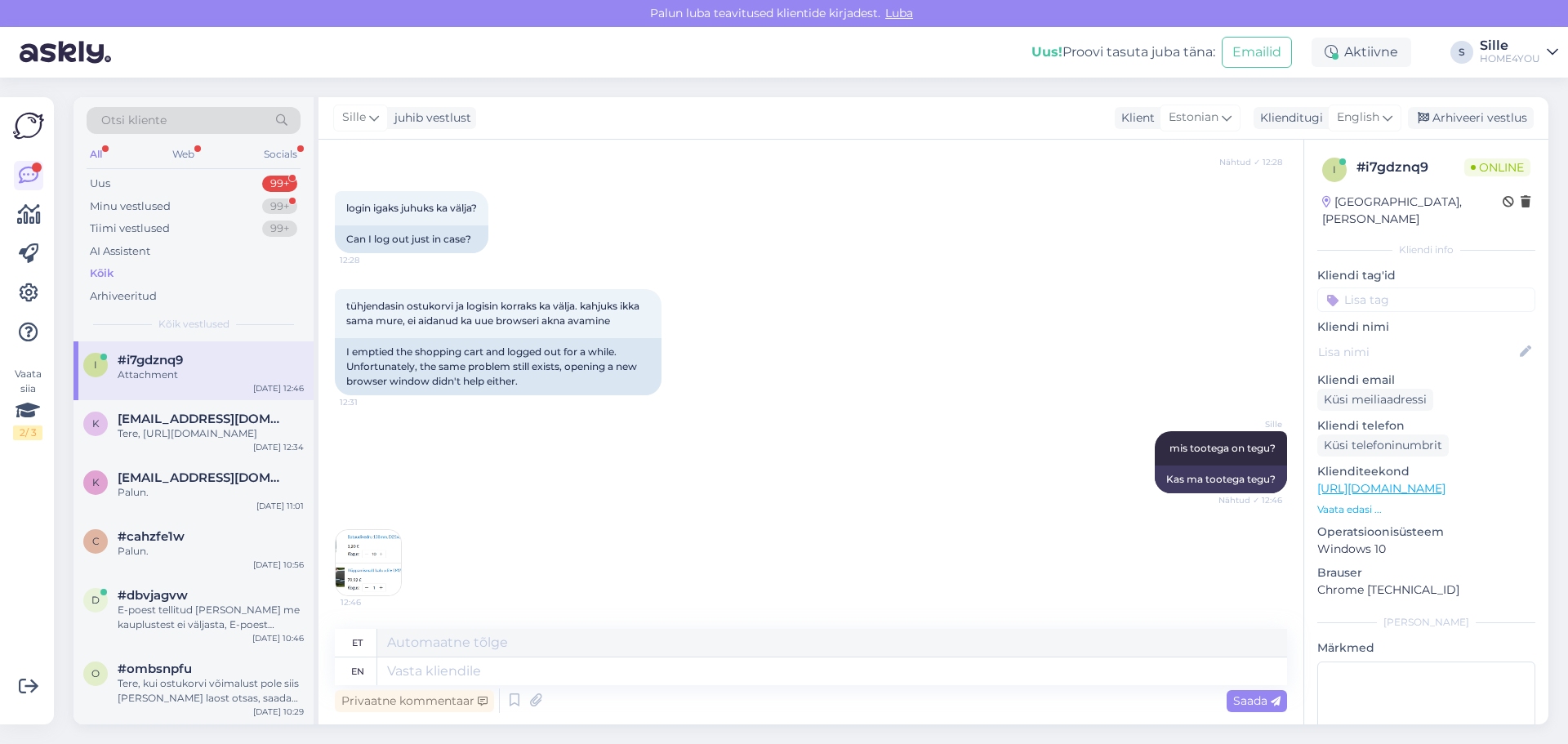
click at [369, 552] on img at bounding box center [368, 562] width 65 height 65
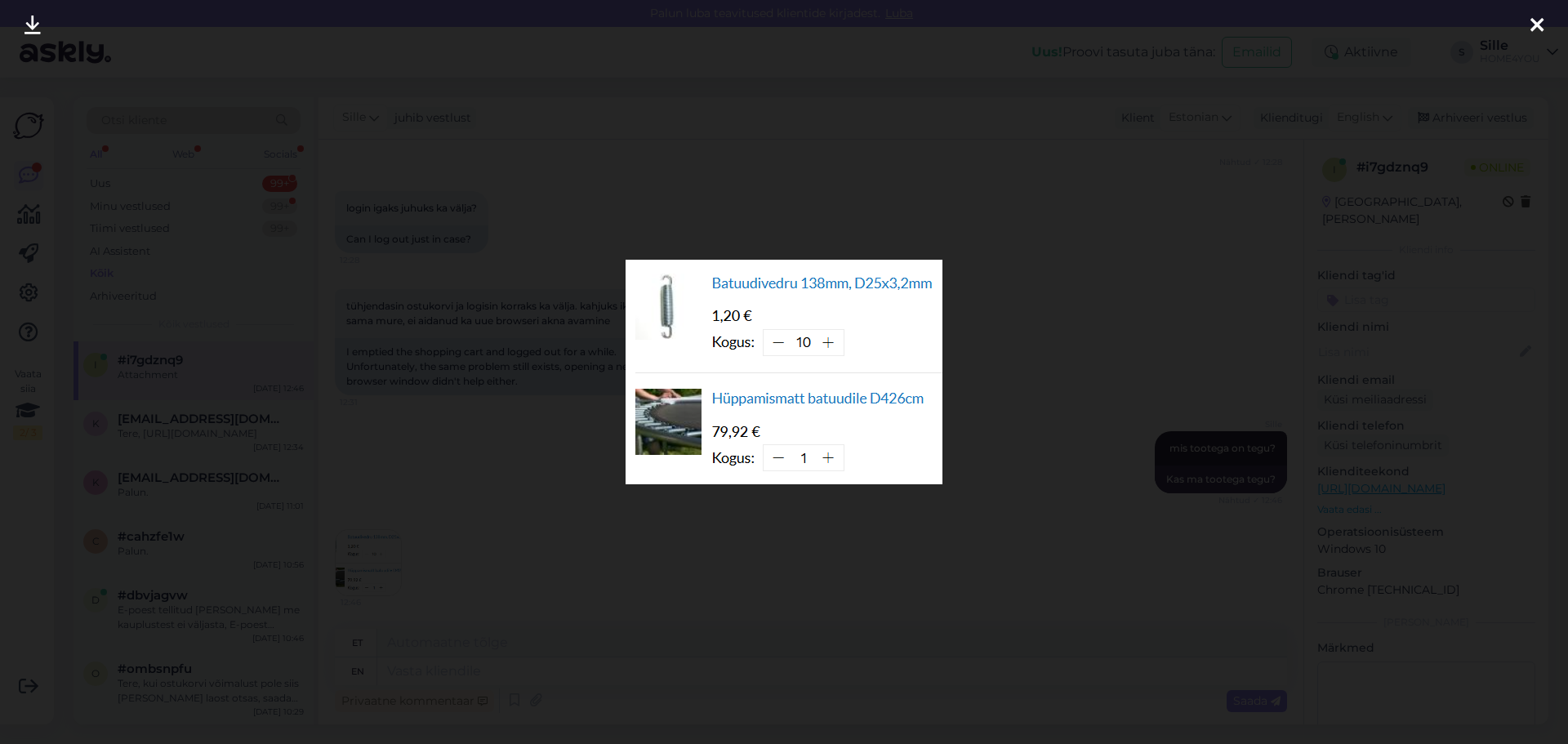
click at [1536, 17] on icon at bounding box center [1536, 26] width 13 height 21
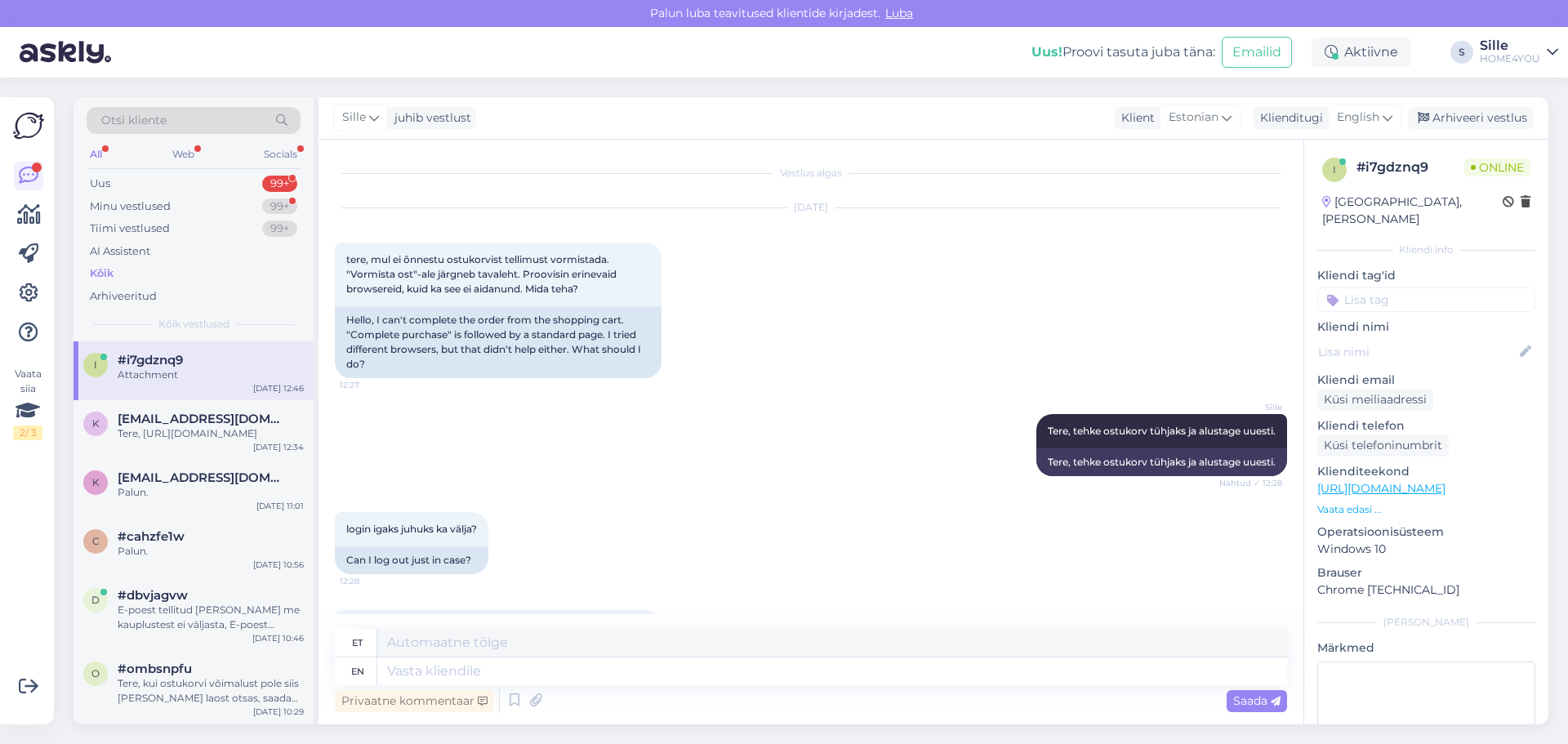
scroll to position [82, 0]
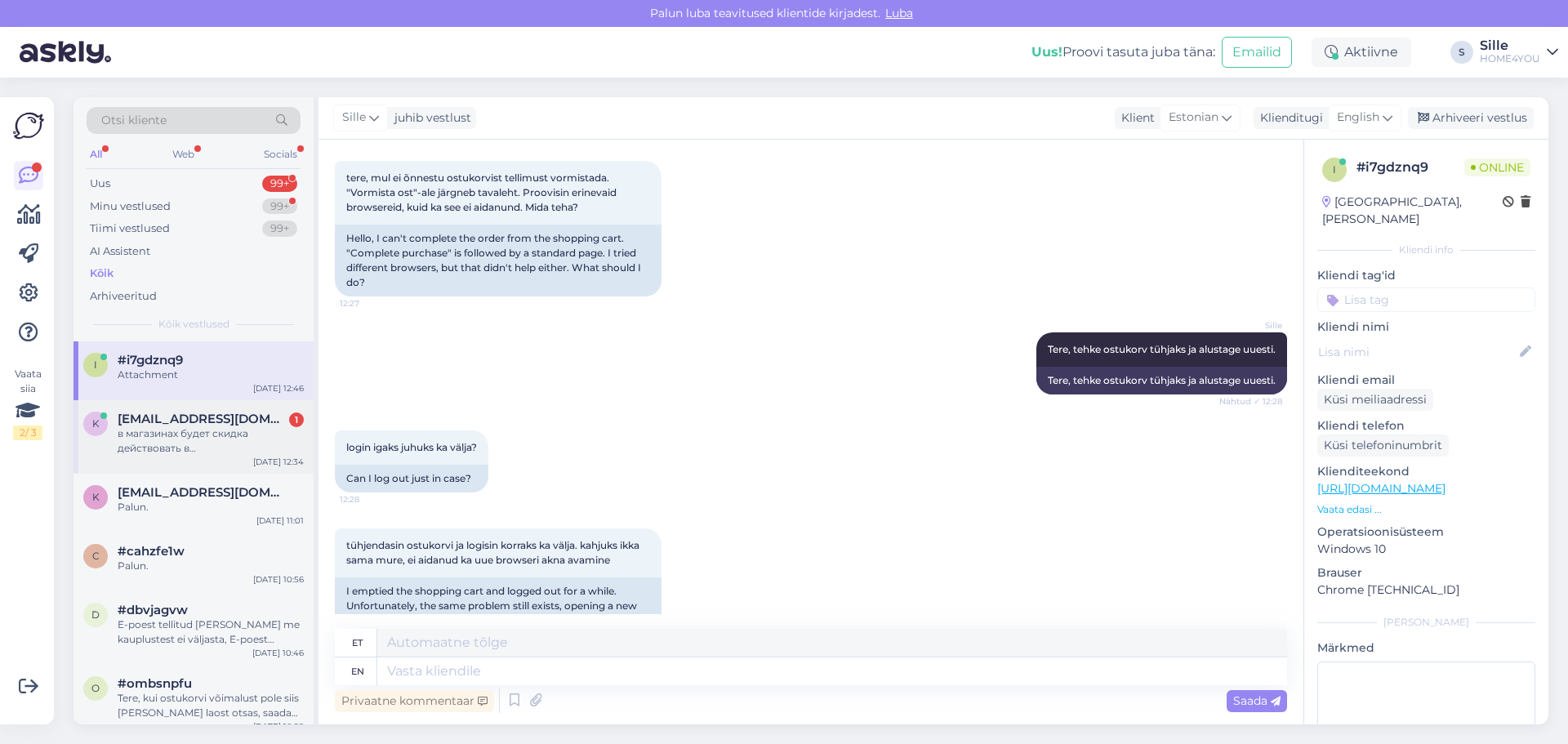
click at [137, 428] on div "в магазинах будет скидка действовать в [GEOGRAPHIC_DATA]?" at bounding box center [210, 441] width 186 height 29
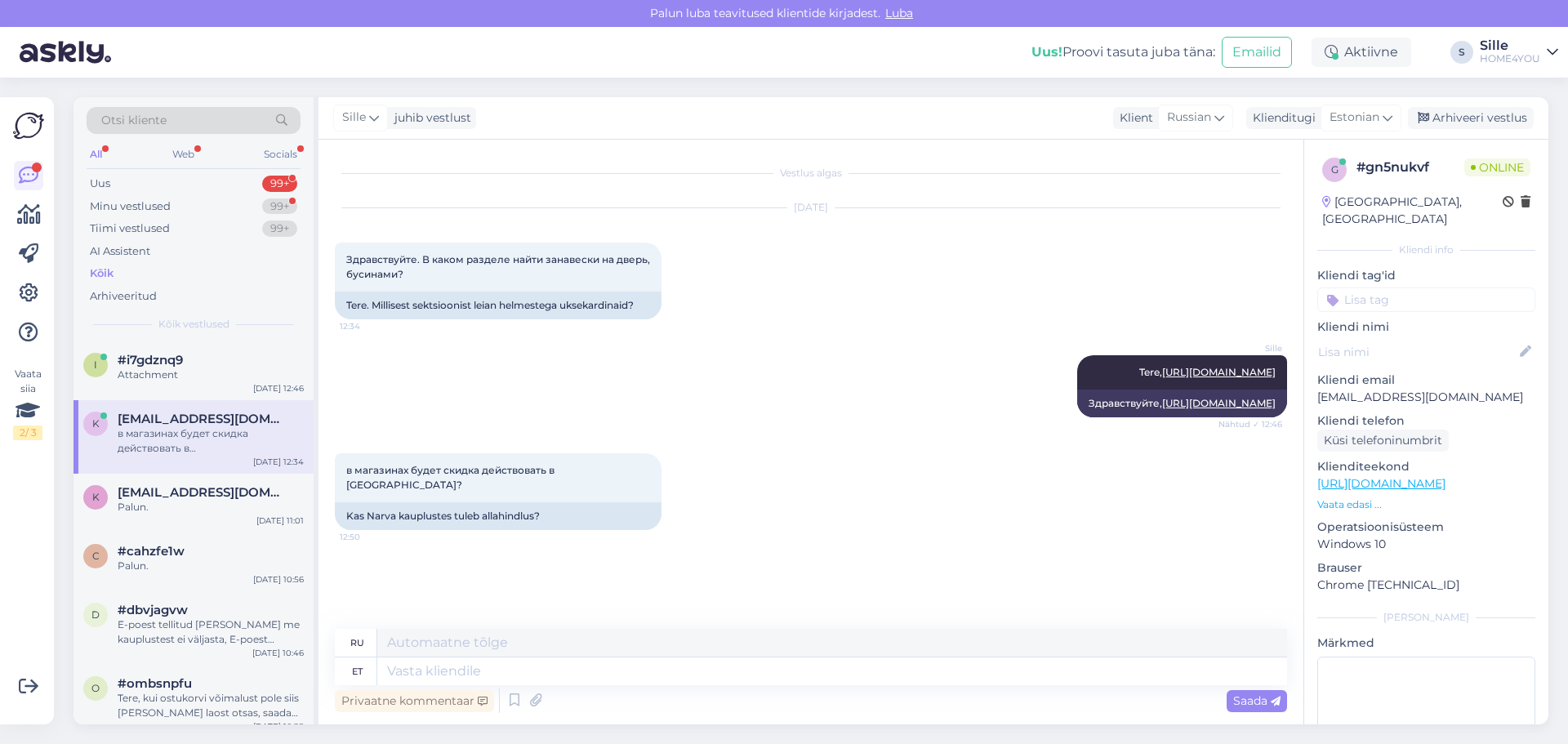
scroll to position [0, 0]
click at [543, 673] on textarea at bounding box center [831, 670] width 909 height 28
type textarea "Tere,"
type textarea "Привет,"
type textarea "Tere, hetkel e"
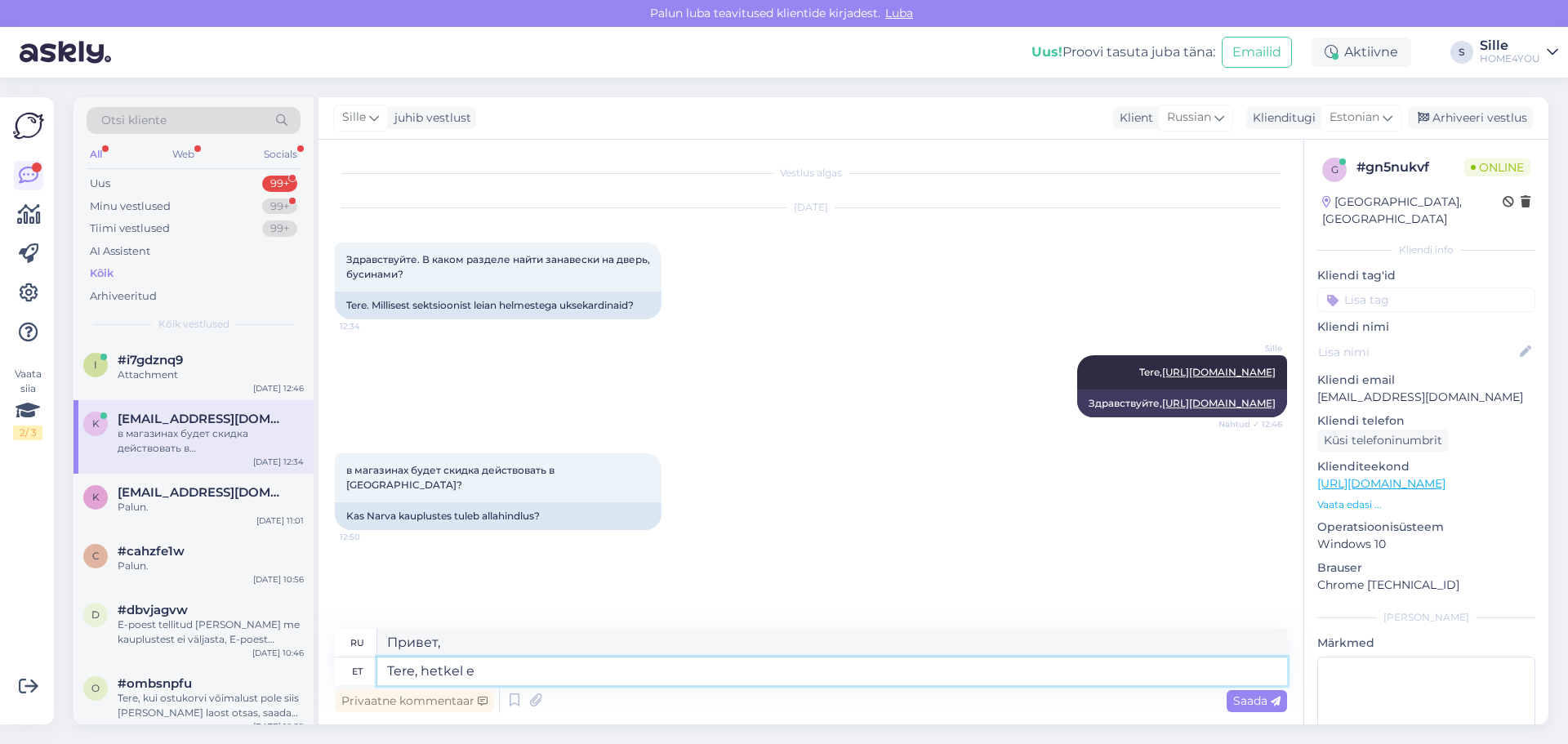
type textarea "Привет, в данный момент"
type textarea "Tere, hetkel ei o"
type textarea "Привет, сейчас нет."
type textarea "Tere, hetkel ei ole t"
type textarea "Здравствуйте, сейчас нет."
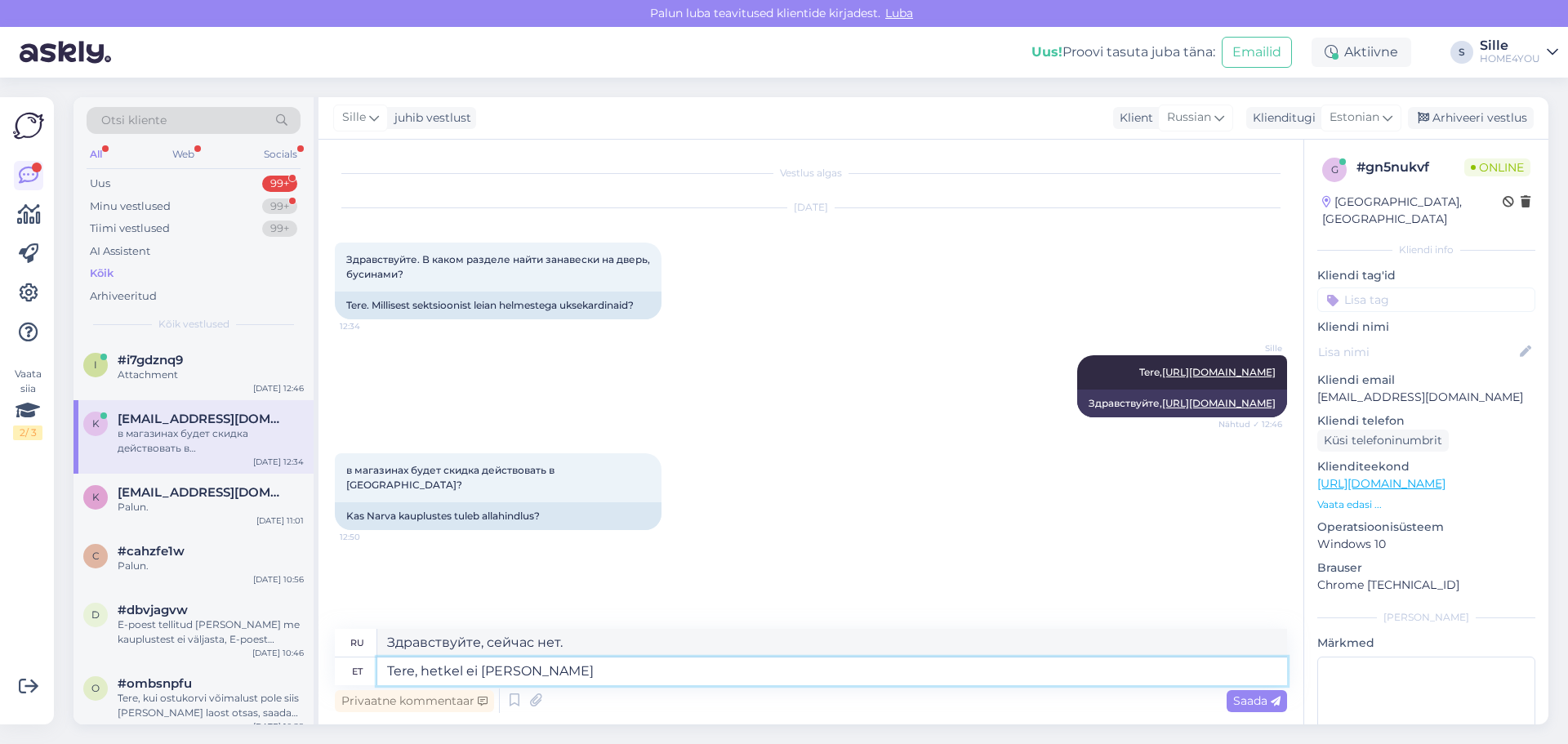
type textarea "Tere, hetkel ei [PERSON_NAME]."
type textarea "Привет, на данный момент это неизвестно."
type textarea "Tere, hetkel ei [PERSON_NAME]."
click at [1247, 699] on span "Saada" at bounding box center [1256, 700] width 47 height 15
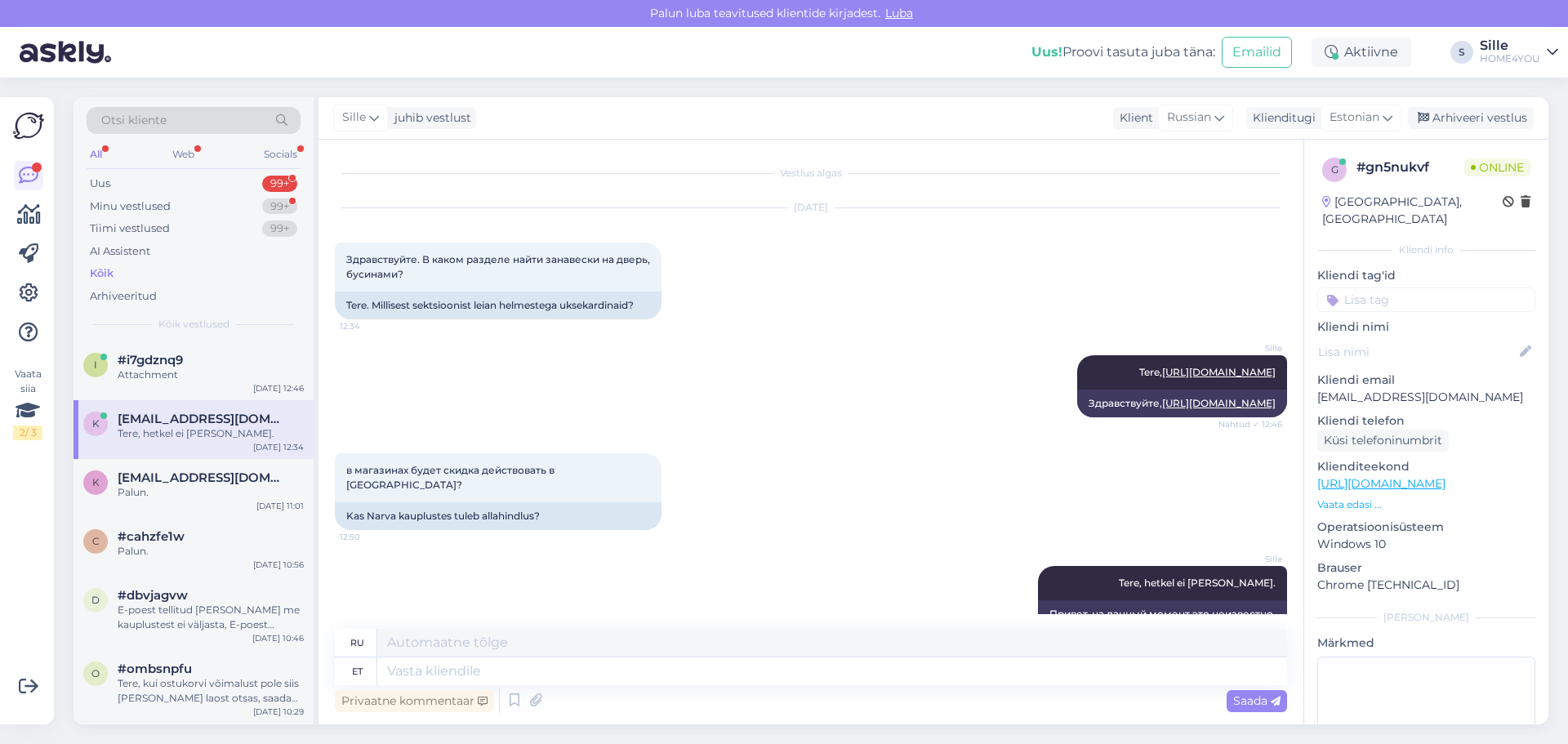
scroll to position [61, 0]
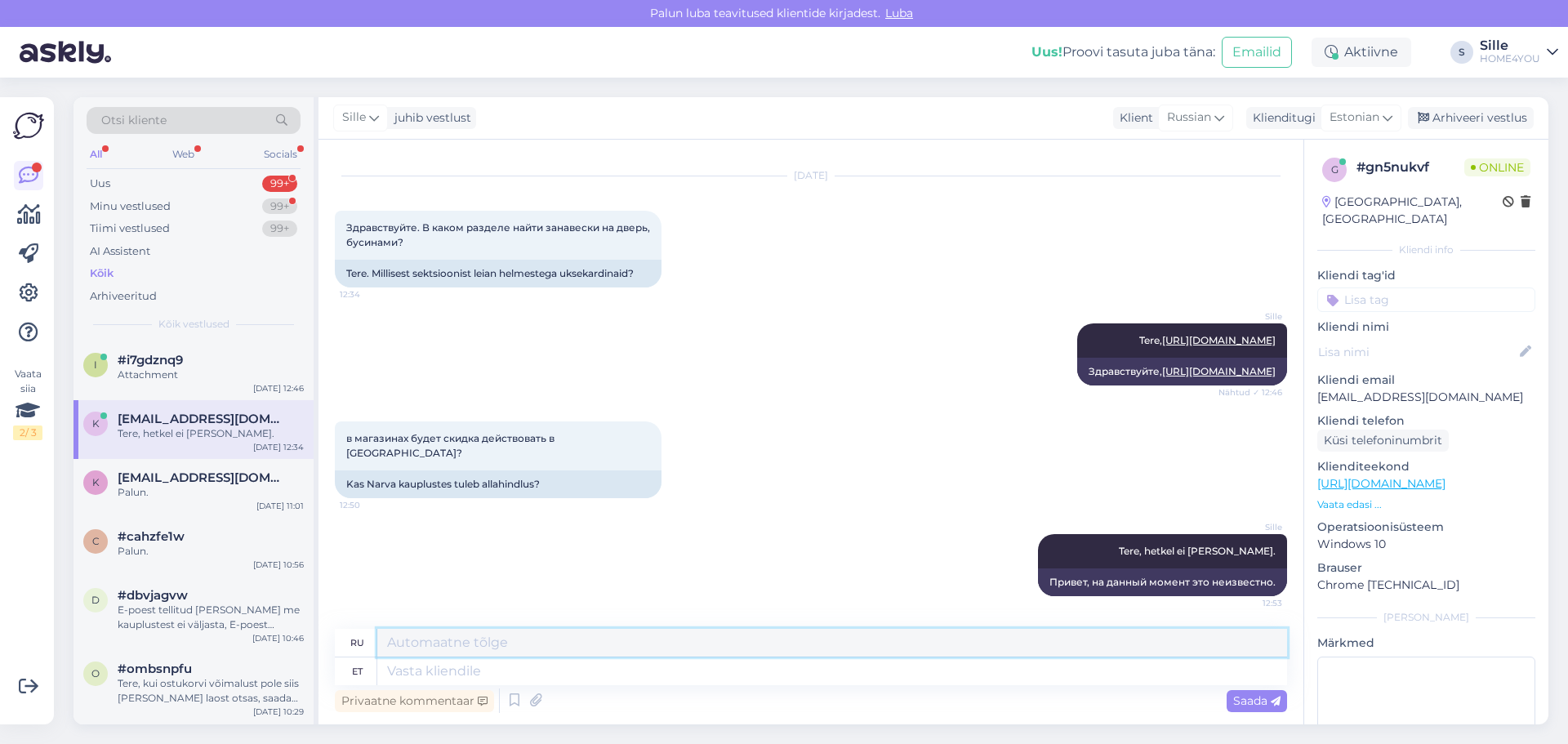
click at [1112, 653] on textarea at bounding box center [831, 642] width 909 height 28
click at [116, 275] on div "Kõik" at bounding box center [193, 274] width 214 height 23
